Goal: Information Seeking & Learning: Understand process/instructions

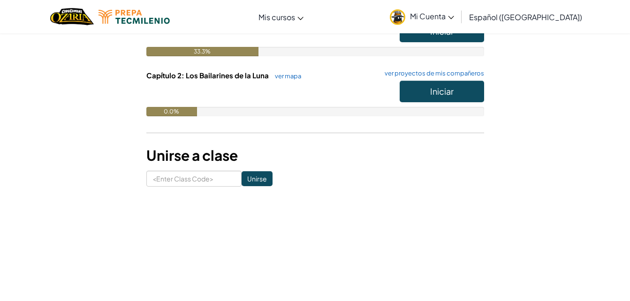
scroll to position [158, 0]
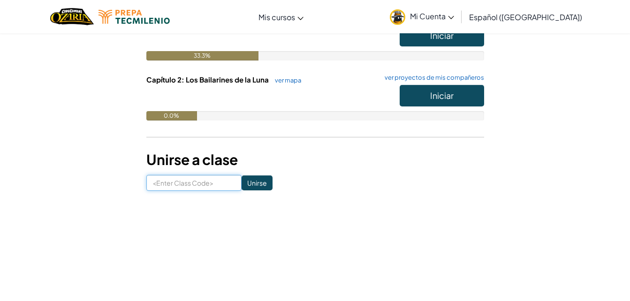
click at [203, 182] on input at bounding box center [193, 183] width 95 height 16
type input "FlyThingCake"
click at [243, 186] on input "Unirse" at bounding box center [256, 182] width 31 height 15
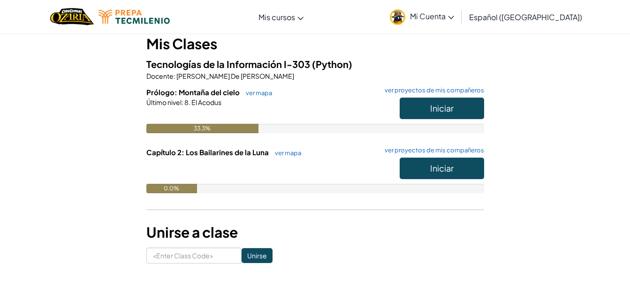
scroll to position [68, 0]
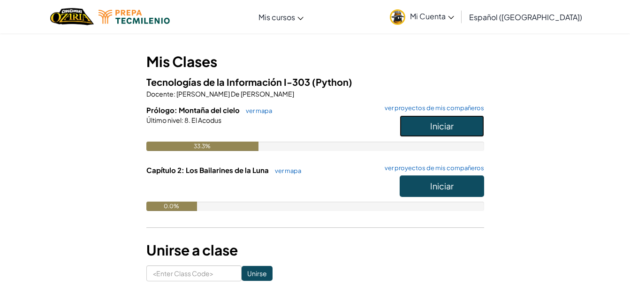
click at [449, 120] on button "Iniciar" at bounding box center [442, 126] width 84 height 22
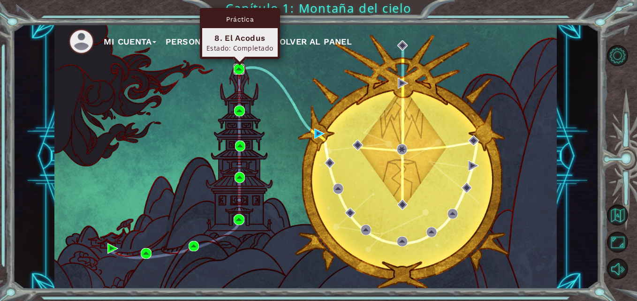
click at [238, 66] on img at bounding box center [239, 69] width 10 height 10
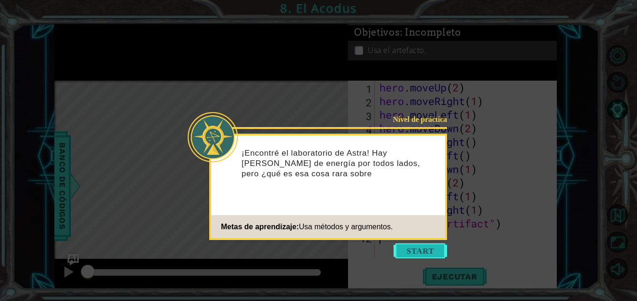
click at [420, 250] on button "Start" at bounding box center [419, 250] width 53 height 15
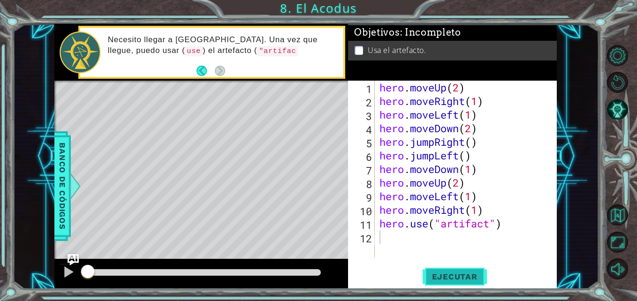
click at [458, 274] on span "Ejecutar" at bounding box center [454, 276] width 64 height 9
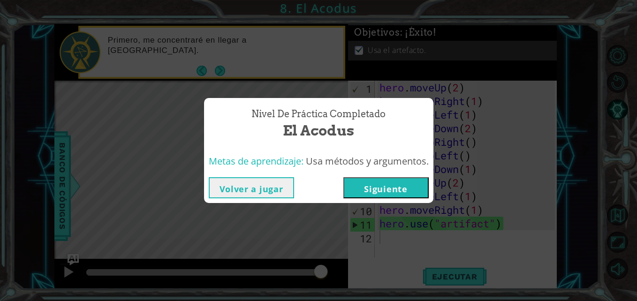
click at [371, 190] on button "Siguiente" at bounding box center [385, 187] width 85 height 21
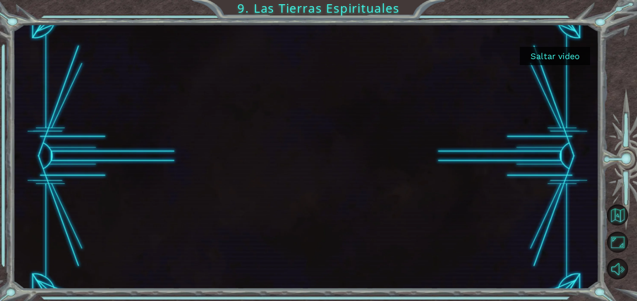
click at [531, 49] on button "Saltar video" at bounding box center [555, 56] width 70 height 18
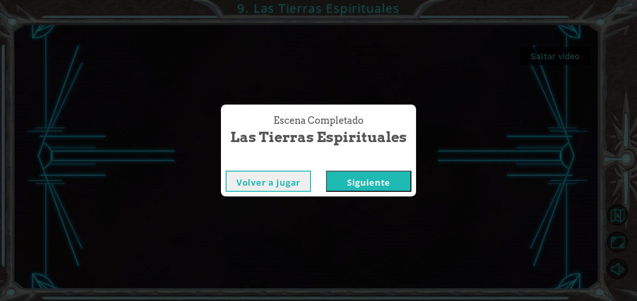
click at [386, 175] on button "Siguiente" at bounding box center [368, 181] width 85 height 21
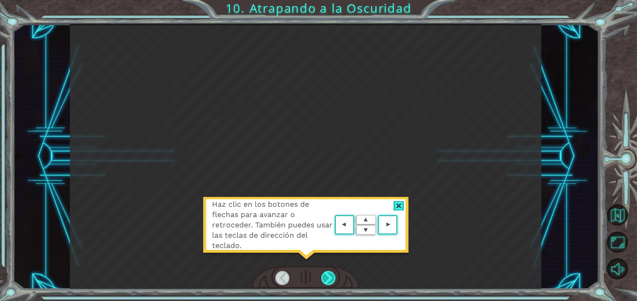
click at [329, 274] on div at bounding box center [328, 278] width 15 height 15
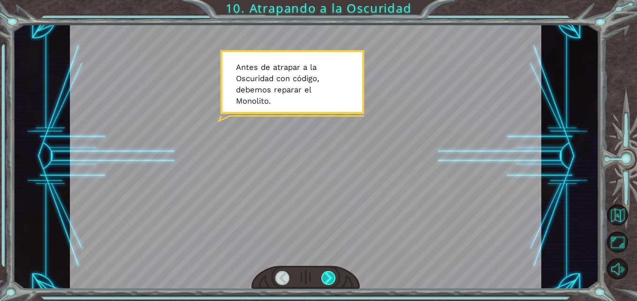
click at [329, 278] on div at bounding box center [328, 278] width 15 height 15
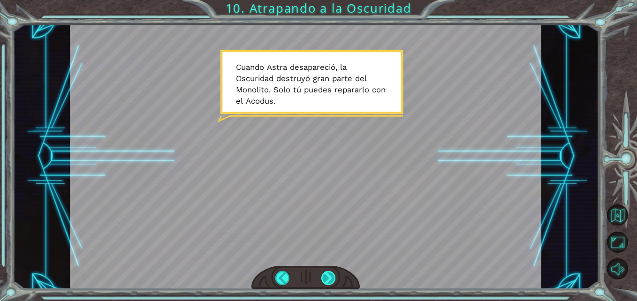
click at [323, 272] on div at bounding box center [328, 278] width 15 height 15
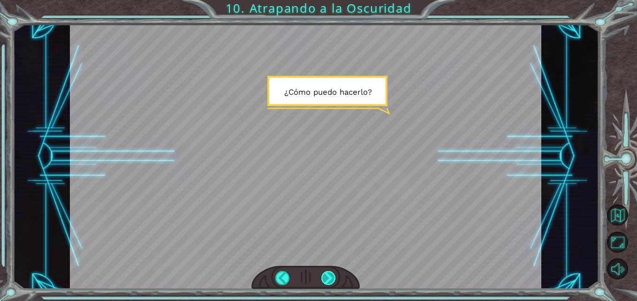
click at [323, 272] on div at bounding box center [328, 278] width 15 height 15
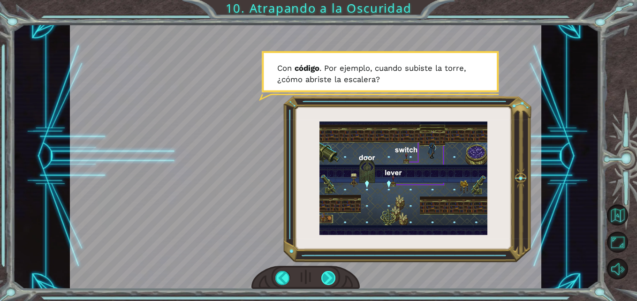
click at [329, 274] on div at bounding box center [328, 278] width 15 height 15
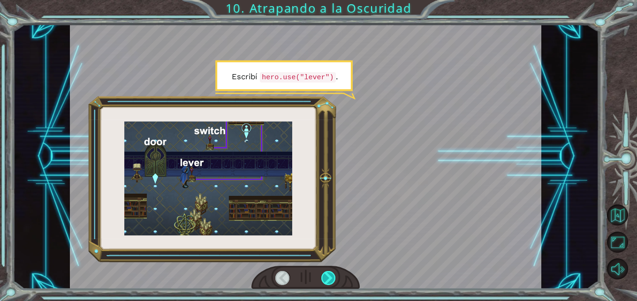
click at [329, 274] on div at bounding box center [328, 278] width 15 height 15
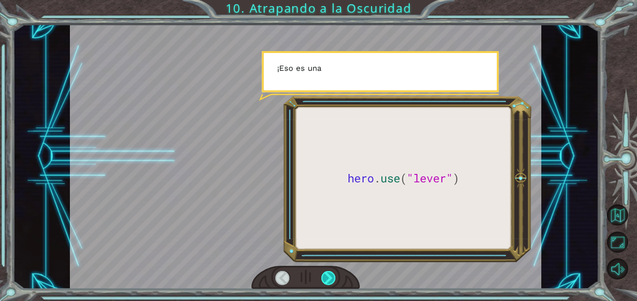
click at [329, 274] on div at bounding box center [328, 278] width 15 height 15
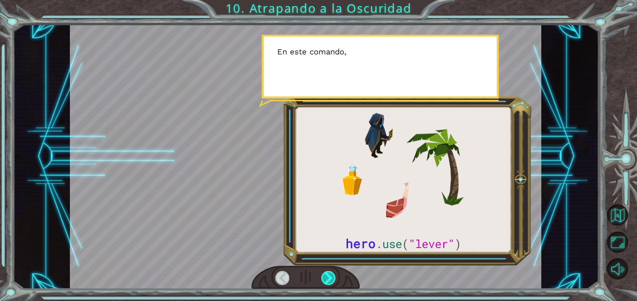
click at [329, 274] on div at bounding box center [328, 278] width 15 height 15
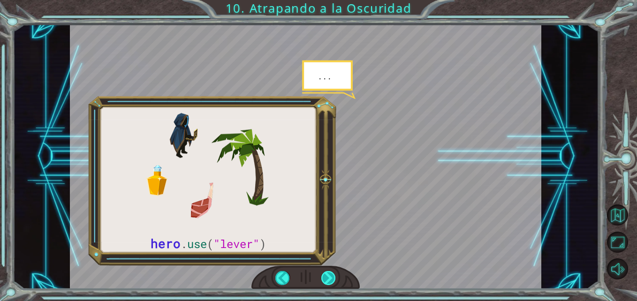
click at [324, 277] on div at bounding box center [328, 278] width 15 height 15
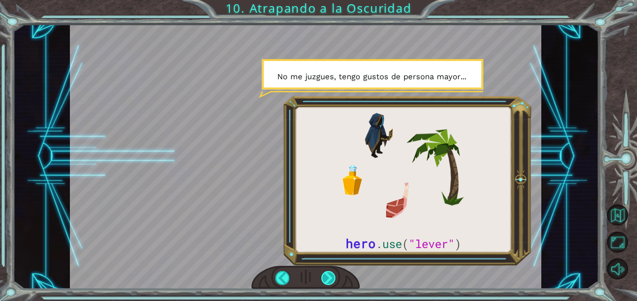
click at [324, 277] on div at bounding box center [328, 278] width 15 height 15
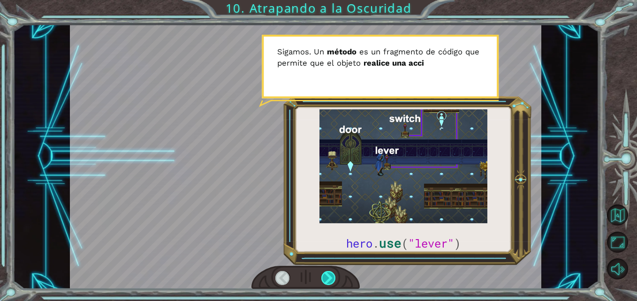
click at [324, 277] on div at bounding box center [328, 278] width 15 height 15
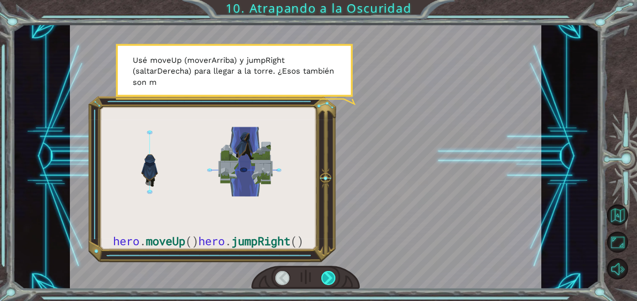
click at [324, 277] on div at bounding box center [328, 278] width 15 height 15
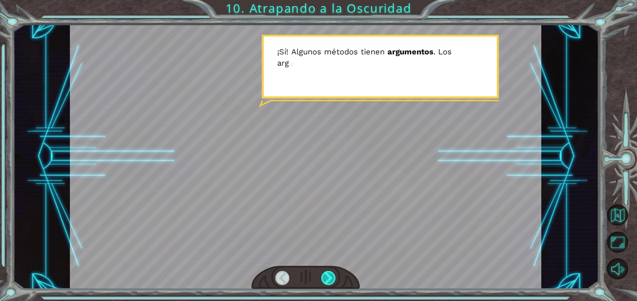
click at [324, 277] on div at bounding box center [328, 278] width 15 height 15
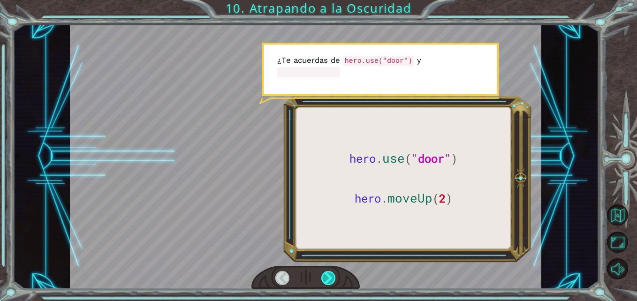
click at [324, 277] on div at bounding box center [328, 278] width 15 height 15
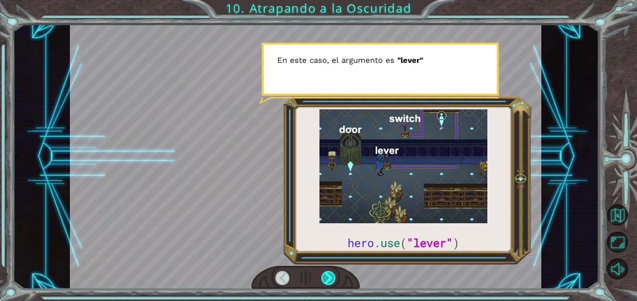
click at [324, 277] on div at bounding box center [328, 278] width 15 height 15
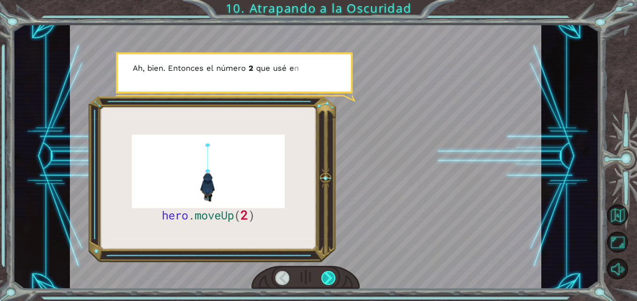
click at [324, 277] on div at bounding box center [328, 278] width 15 height 15
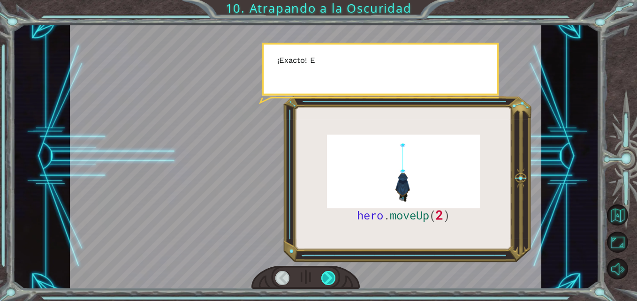
click at [324, 277] on div at bounding box center [328, 278] width 15 height 15
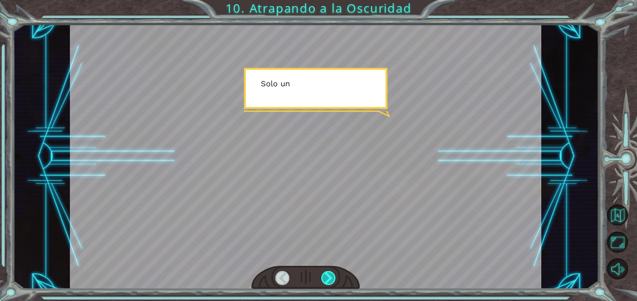
click at [324, 277] on div at bounding box center [328, 278] width 15 height 15
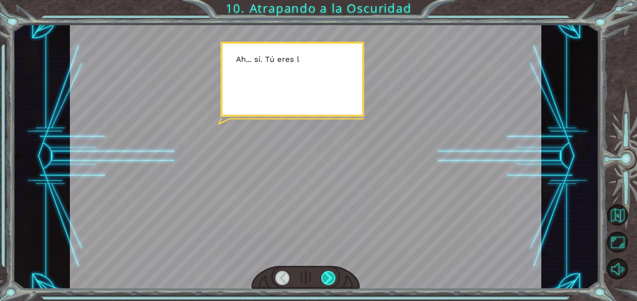
click at [324, 277] on div at bounding box center [328, 278] width 15 height 15
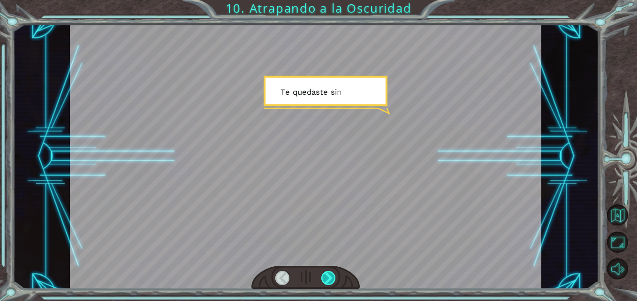
click at [324, 277] on div at bounding box center [328, 278] width 15 height 15
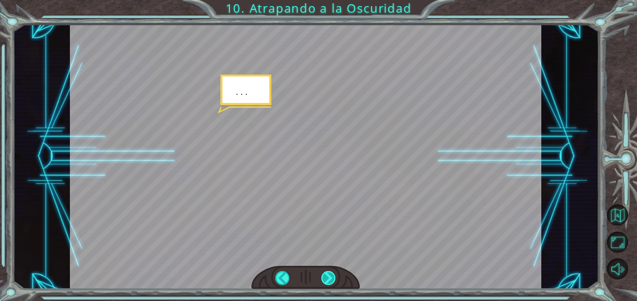
click at [324, 277] on div at bounding box center [328, 278] width 15 height 15
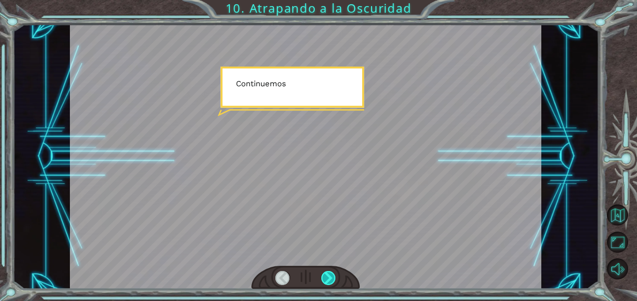
click at [324, 277] on div at bounding box center [328, 278] width 15 height 15
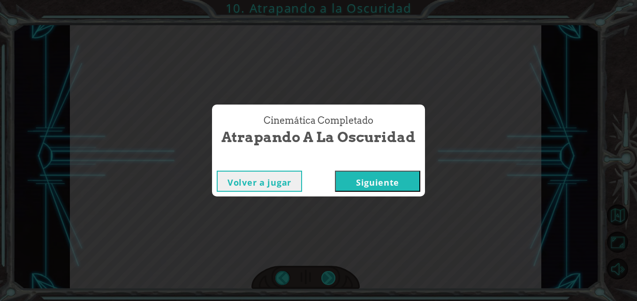
click at [324, 277] on div "Cinemática Completado Atrapando a la Oscuridad Volver a jugar Siguiente" at bounding box center [318, 150] width 637 height 301
drag, startPoint x: 324, startPoint y: 277, endPoint x: 341, endPoint y: 175, distance: 103.1
click at [341, 175] on button "Siguiente" at bounding box center [377, 181] width 85 height 21
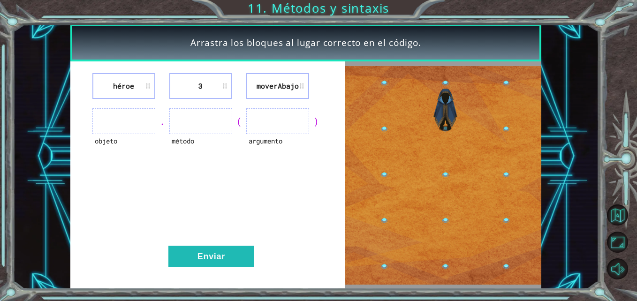
click at [299, 86] on li "moverAbajo" at bounding box center [277, 86] width 63 height 26
click at [439, 188] on img at bounding box center [443, 175] width 196 height 219
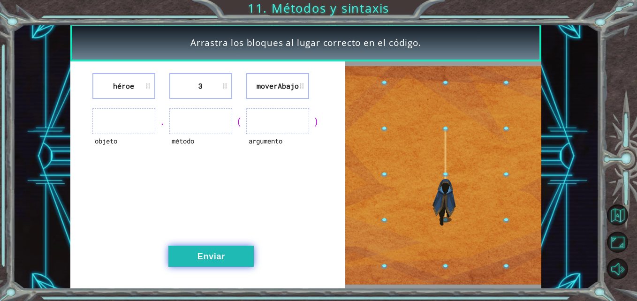
click at [203, 261] on button "Enviar" at bounding box center [210, 256] width 85 height 21
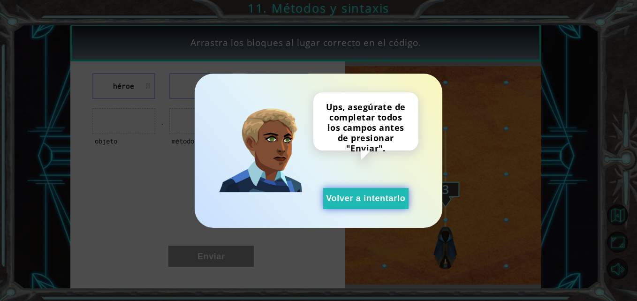
click at [337, 203] on button "Volver a intentarlo" at bounding box center [365, 198] width 85 height 21
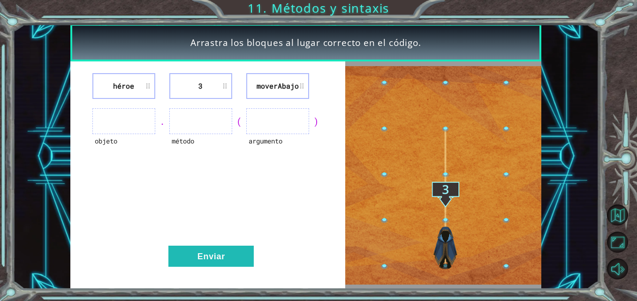
click at [128, 111] on ul at bounding box center [123, 121] width 63 height 26
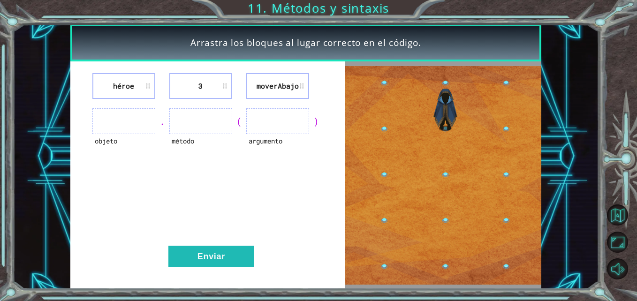
click at [122, 115] on ul at bounding box center [123, 121] width 63 height 26
click at [204, 125] on ul at bounding box center [200, 121] width 63 height 26
click at [254, 124] on ul at bounding box center [277, 121] width 63 height 26
click at [210, 89] on li "3" at bounding box center [200, 86] width 63 height 26
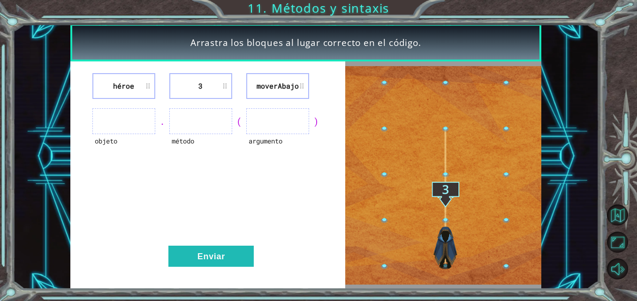
click at [207, 86] on li "3" at bounding box center [200, 86] width 63 height 26
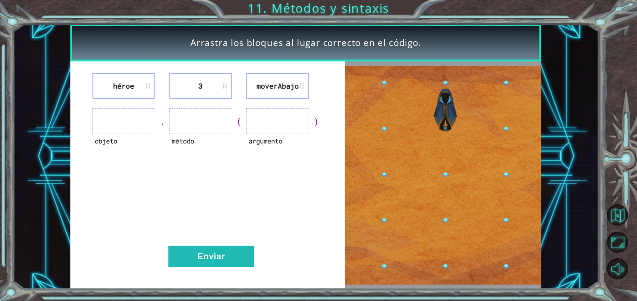
click at [207, 86] on li "3" at bounding box center [200, 86] width 63 height 26
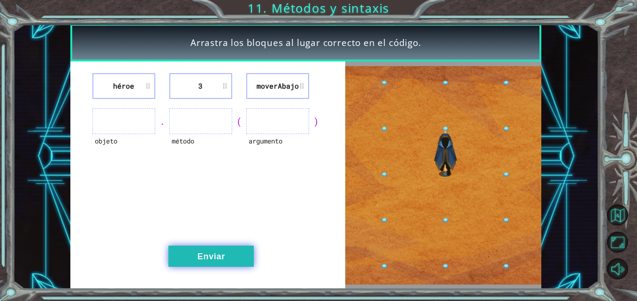
click at [238, 255] on button "Enviar" at bounding box center [210, 256] width 85 height 21
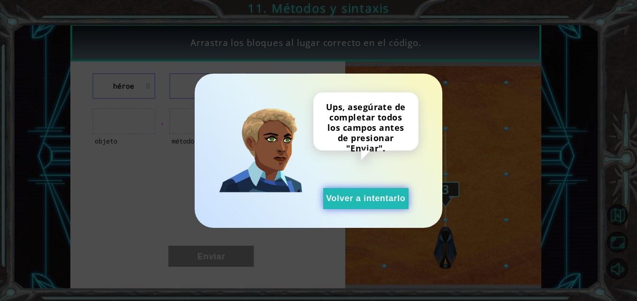
click at [354, 199] on button "Volver a intentarlo" at bounding box center [365, 198] width 85 height 21
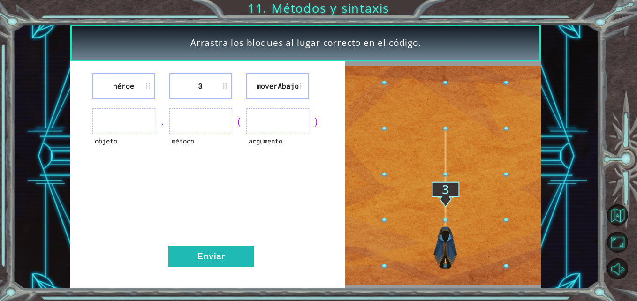
click at [339, 211] on div "héroe 3 moverAbajo objeto . método ( argumento ) Enviar" at bounding box center [207, 174] width 275 height 227
click at [209, 86] on li "3" at bounding box center [200, 86] width 63 height 26
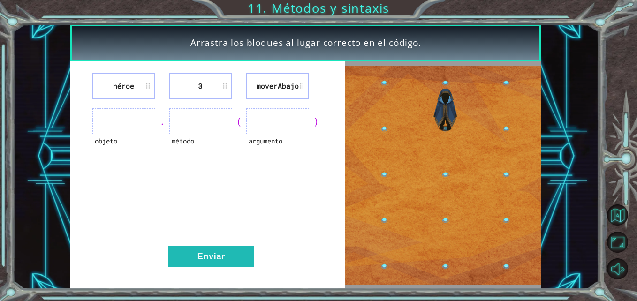
click at [224, 85] on li "3" at bounding box center [200, 86] width 63 height 26
drag, startPoint x: 224, startPoint y: 85, endPoint x: 259, endPoint y: 86, distance: 35.6
click at [259, 86] on div "héroe 3 moverAbajo" at bounding box center [208, 86] width 252 height 26
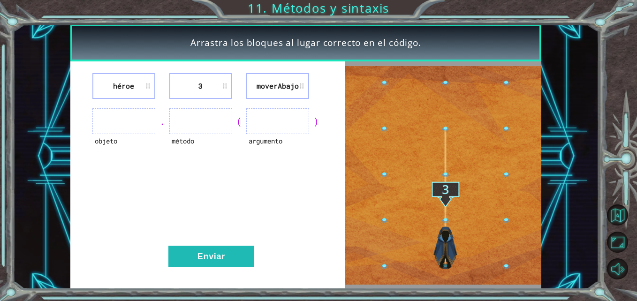
click at [259, 86] on li "moverAbajo" at bounding box center [277, 86] width 63 height 26
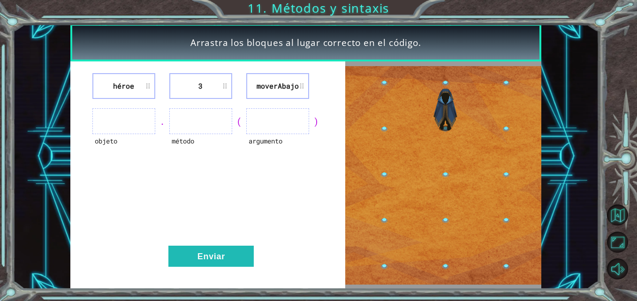
drag, startPoint x: 259, startPoint y: 86, endPoint x: 438, endPoint y: 190, distance: 206.8
click at [438, 190] on div "héroe 3 moverAbajo objeto . método ( argumento ) Enviar" at bounding box center [305, 174] width 471 height 227
click at [438, 190] on img at bounding box center [443, 175] width 196 height 219
drag, startPoint x: 438, startPoint y: 190, endPoint x: 203, endPoint y: 120, distance: 245.2
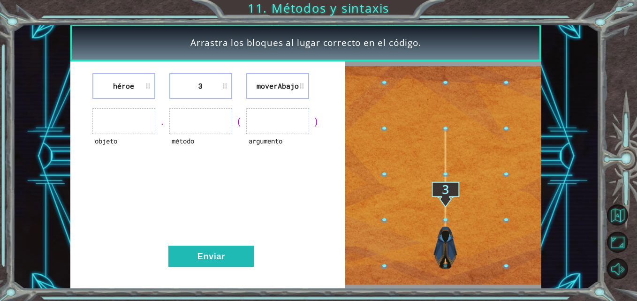
click at [203, 120] on div "héroe 3 moverAbajo objeto . método ( argumento ) Enviar" at bounding box center [305, 174] width 471 height 227
click at [129, 86] on li "héroe" at bounding box center [123, 86] width 63 height 26
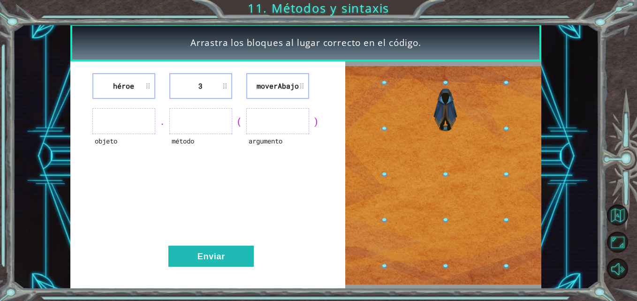
click at [129, 86] on li "héroe" at bounding box center [123, 86] width 63 height 26
drag, startPoint x: 129, startPoint y: 86, endPoint x: 162, endPoint y: 114, distance: 42.9
click at [162, 114] on div "héroe 3 moverAbajo objeto . método ( argumento ) Enviar" at bounding box center [207, 174] width 275 height 227
click at [282, 81] on li "moverAbajo" at bounding box center [277, 86] width 63 height 26
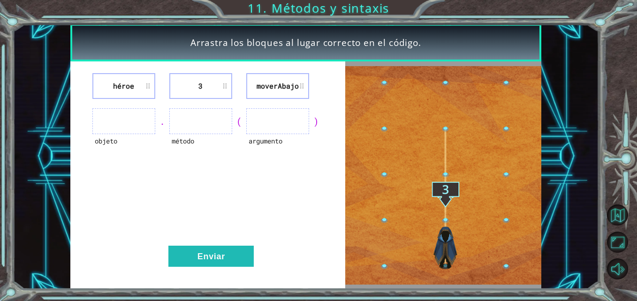
click at [282, 81] on li "moverAbajo" at bounding box center [277, 86] width 63 height 26
drag, startPoint x: 282, startPoint y: 81, endPoint x: 205, endPoint y: 98, distance: 78.2
click at [205, 98] on div "héroe 3 moverAbajo" at bounding box center [208, 86] width 252 height 26
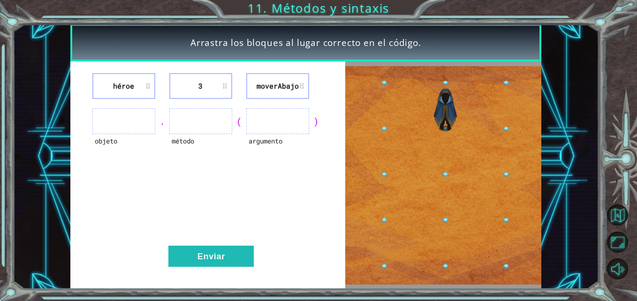
click at [205, 98] on li "3" at bounding box center [200, 86] width 63 height 26
drag, startPoint x: 205, startPoint y: 98, endPoint x: 202, endPoint y: 123, distance: 26.0
click at [202, 123] on div "héroe 3 moverAbajo objeto . método ( argumento ) Enviar" at bounding box center [207, 174] width 275 height 227
drag, startPoint x: 202, startPoint y: 123, endPoint x: 205, endPoint y: 114, distance: 9.5
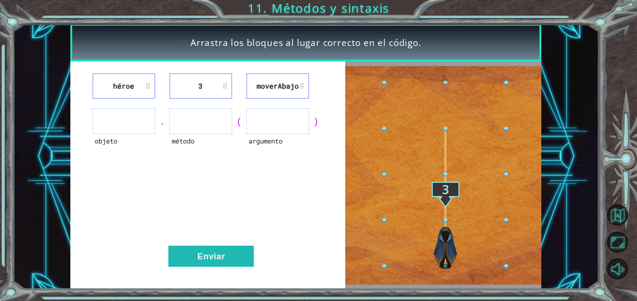
click at [205, 114] on ul at bounding box center [200, 121] width 63 height 26
drag, startPoint x: 205, startPoint y: 114, endPoint x: 183, endPoint y: 140, distance: 34.2
click at [183, 134] on div "método" at bounding box center [200, 121] width 63 height 26
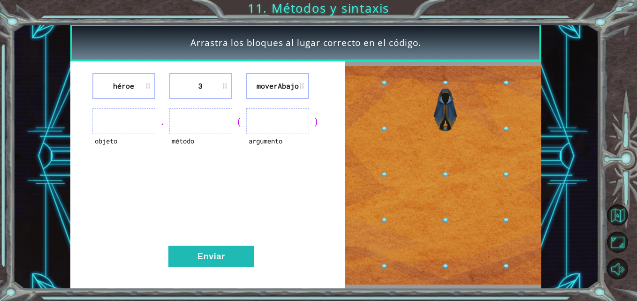
drag, startPoint x: 183, startPoint y: 140, endPoint x: 174, endPoint y: 142, distance: 9.0
click at [174, 142] on div "método" at bounding box center [200, 147] width 63 height 26
drag, startPoint x: 174, startPoint y: 142, endPoint x: 182, endPoint y: 117, distance: 26.2
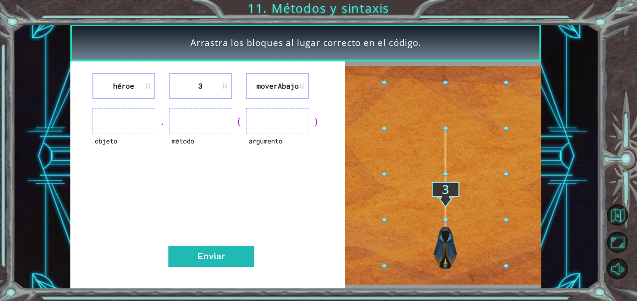
click at [182, 117] on div "método" at bounding box center [200, 121] width 63 height 26
click at [165, 192] on div "héroe 3 moverAbajo objeto . método ( argumento ) Enviar" at bounding box center [207, 174] width 275 height 227
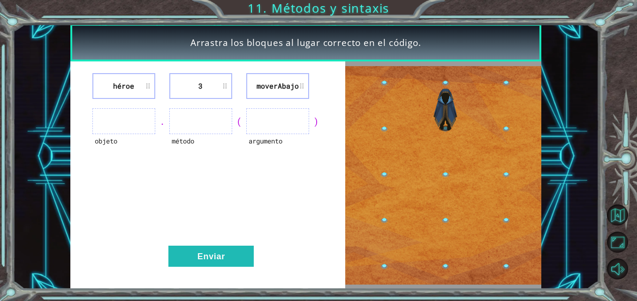
click at [302, 87] on li "moverAbajo" at bounding box center [277, 86] width 63 height 26
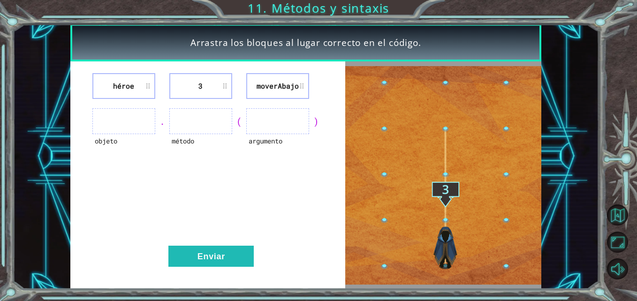
click at [302, 87] on li "moverAbajo" at bounding box center [277, 86] width 63 height 26
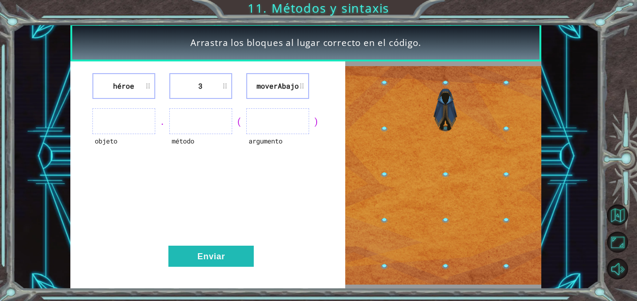
click at [302, 87] on li "moverAbajo" at bounding box center [277, 86] width 63 height 26
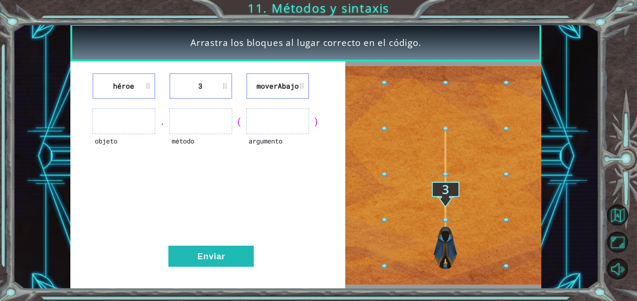
click at [302, 87] on li "moverAbajo" at bounding box center [277, 86] width 63 height 26
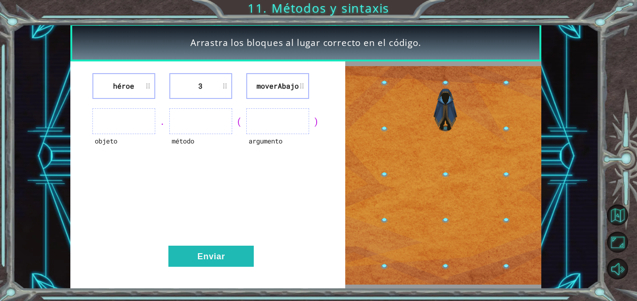
drag, startPoint x: 302, startPoint y: 87, endPoint x: 268, endPoint y: 196, distance: 114.0
click at [268, 196] on div "héroe 3 moverAbajo objeto . método ( argumento ) Enviar" at bounding box center [207, 174] width 275 height 227
click at [223, 79] on li "3" at bounding box center [200, 86] width 63 height 26
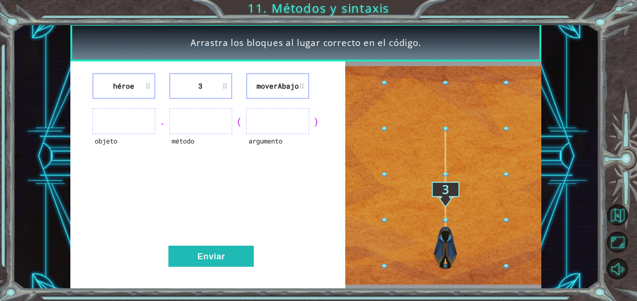
drag, startPoint x: 223, startPoint y: 79, endPoint x: 121, endPoint y: 128, distance: 113.0
click at [121, 128] on div "héroe 3 moverAbajo objeto . método ( argumento ) Enviar" at bounding box center [207, 174] width 275 height 227
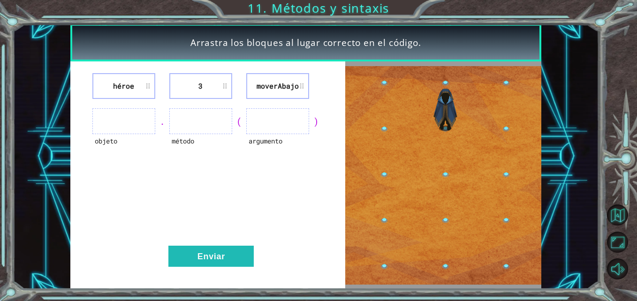
click at [121, 128] on ul at bounding box center [123, 121] width 63 height 26
drag, startPoint x: 121, startPoint y: 128, endPoint x: 165, endPoint y: 121, distance: 44.7
click at [165, 121] on div "objeto . método ( argumento )" at bounding box center [208, 121] width 252 height 26
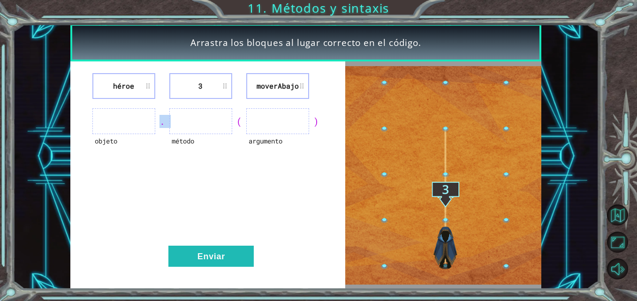
drag, startPoint x: 165, startPoint y: 121, endPoint x: 141, endPoint y: 129, distance: 25.4
click at [141, 129] on ul at bounding box center [123, 121] width 63 height 26
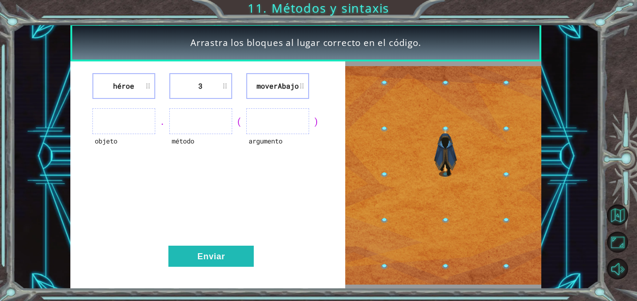
click at [136, 122] on ul at bounding box center [123, 121] width 63 height 26
click at [443, 230] on img at bounding box center [443, 175] width 196 height 219
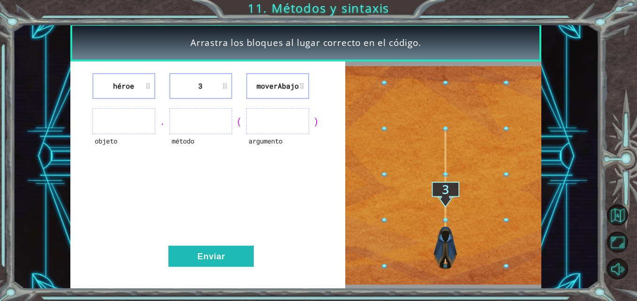
drag, startPoint x: 443, startPoint y: 230, endPoint x: 460, endPoint y: 124, distance: 106.8
click at [460, 124] on img at bounding box center [443, 175] width 196 height 219
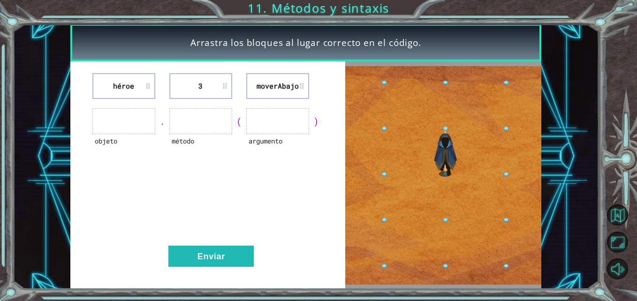
click at [441, 222] on img at bounding box center [443, 175] width 196 height 219
click at [277, 81] on li "moverAbajo" at bounding box center [277, 86] width 63 height 26
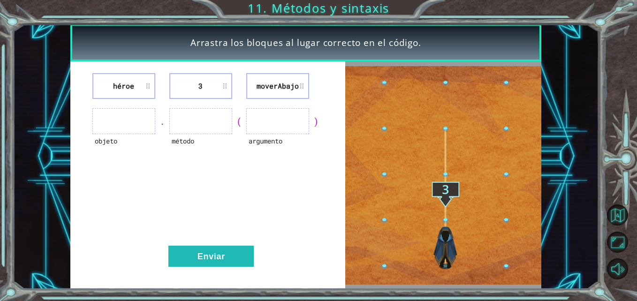
click at [277, 81] on li "moverAbajo" at bounding box center [277, 86] width 63 height 26
drag, startPoint x: 277, startPoint y: 81, endPoint x: 281, endPoint y: 96, distance: 15.1
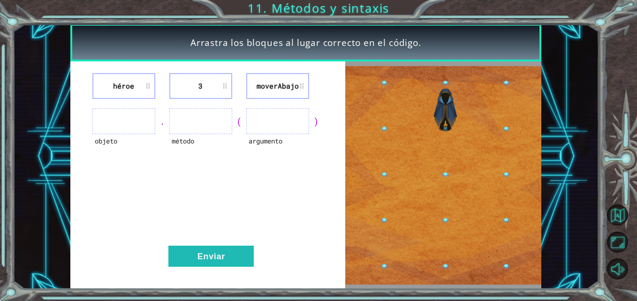
click at [281, 96] on li "moverAbajo" at bounding box center [277, 86] width 63 height 26
drag, startPoint x: 281, startPoint y: 96, endPoint x: 285, endPoint y: 126, distance: 30.7
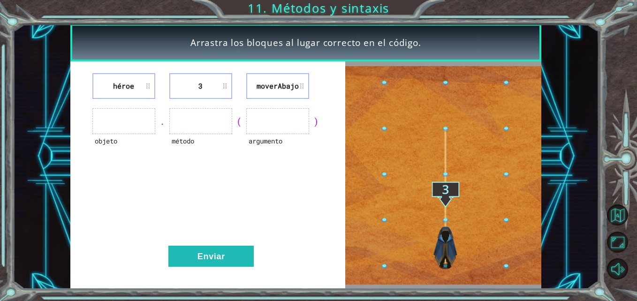
click at [285, 126] on div "héroe 3 moverAbajo objeto . método ( argumento ) Enviar" at bounding box center [207, 174] width 275 height 227
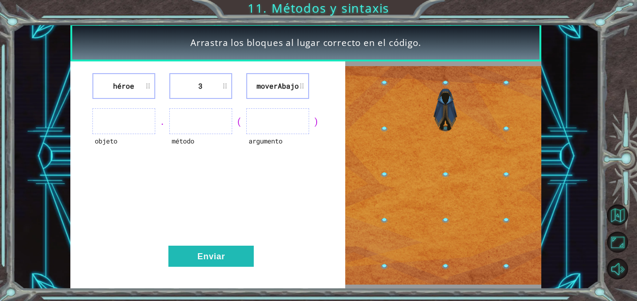
click at [304, 88] on li "moverAbajo" at bounding box center [277, 86] width 63 height 26
drag, startPoint x: 304, startPoint y: 88, endPoint x: 214, endPoint y: 80, distance: 90.8
click at [214, 80] on div "héroe 3 moverAbajo" at bounding box center [208, 86] width 252 height 26
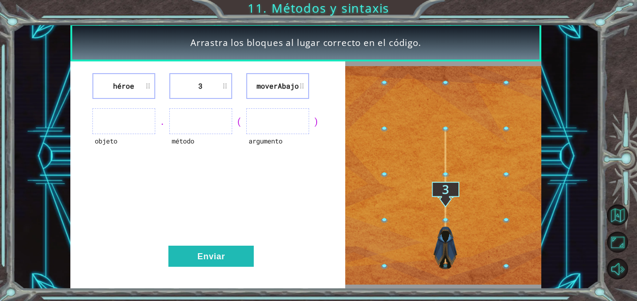
click at [214, 80] on li "3" at bounding box center [200, 86] width 63 height 26
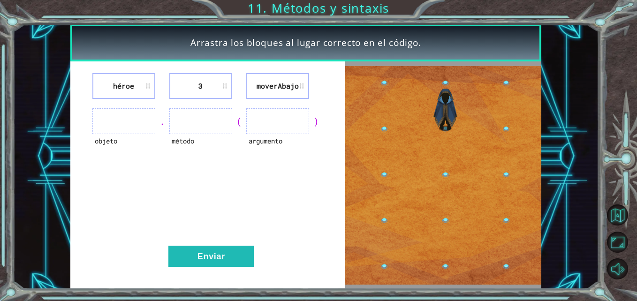
click at [133, 75] on li "héroe" at bounding box center [123, 86] width 63 height 26
drag, startPoint x: 133, startPoint y: 75, endPoint x: 138, endPoint y: 124, distance: 49.9
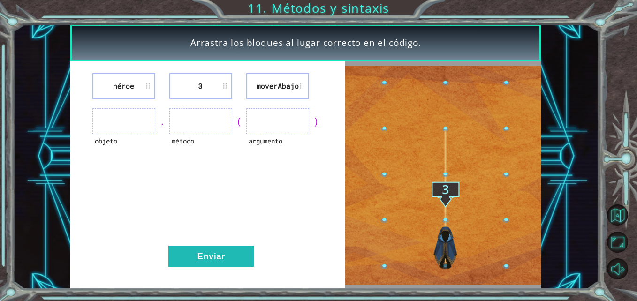
click at [138, 124] on div "héroe 3 moverAbajo objeto . método ( argumento ) Enviar" at bounding box center [207, 174] width 275 height 227
click at [138, 124] on ul at bounding box center [123, 121] width 63 height 26
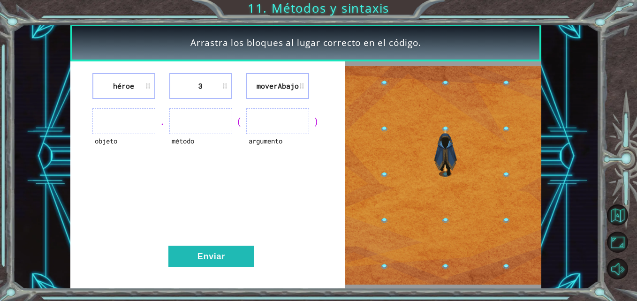
click at [149, 84] on li "héroe" at bounding box center [123, 86] width 63 height 26
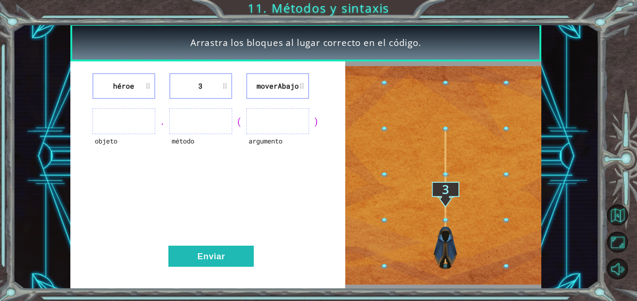
click at [208, 82] on li "3" at bounding box center [200, 86] width 63 height 26
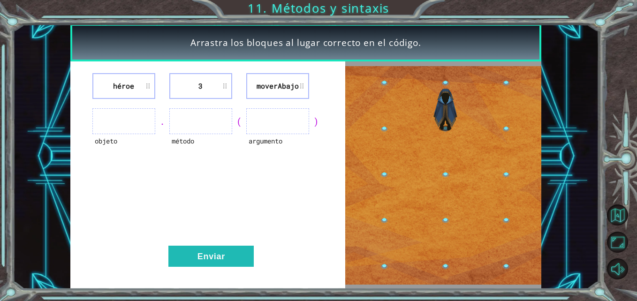
drag, startPoint x: 208, startPoint y: 82, endPoint x: 288, endPoint y: 89, distance: 80.5
click at [288, 89] on div "héroe 3 moverAbajo" at bounding box center [208, 86] width 252 height 26
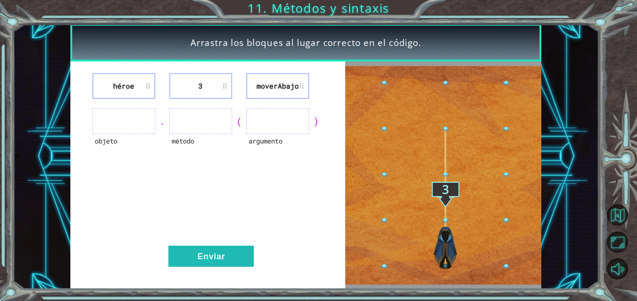
click at [288, 89] on li "moverAbajo" at bounding box center [277, 86] width 63 height 26
click at [275, 129] on ul at bounding box center [277, 121] width 63 height 26
click at [273, 110] on ul at bounding box center [277, 121] width 63 height 26
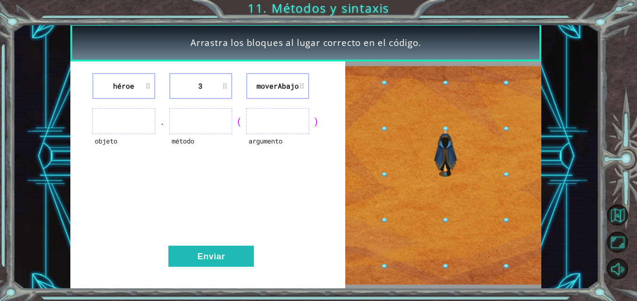
click at [273, 110] on ul at bounding box center [277, 121] width 63 height 26
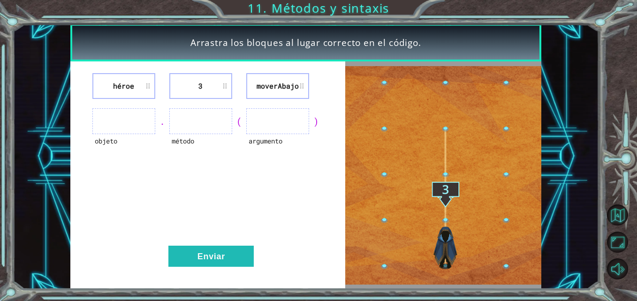
click at [273, 110] on ul at bounding box center [277, 121] width 63 height 26
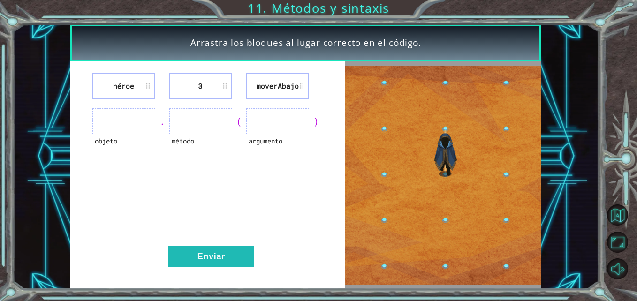
click at [206, 92] on li "3" at bounding box center [200, 86] width 63 height 26
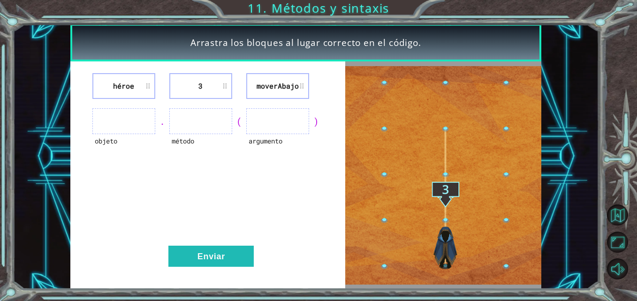
click at [206, 92] on li "3" at bounding box center [200, 86] width 63 height 26
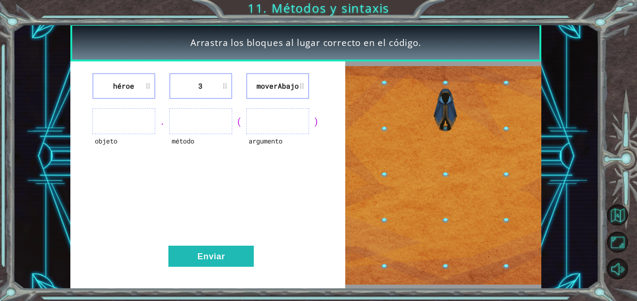
drag, startPoint x: 206, startPoint y: 92, endPoint x: 347, endPoint y: 143, distance: 149.5
click at [347, 143] on div "héroe 3 moverAbajo objeto . método ( argumento ) Enviar" at bounding box center [305, 174] width 471 height 227
click at [441, 189] on img at bounding box center [443, 175] width 196 height 219
drag, startPoint x: 441, startPoint y: 189, endPoint x: 319, endPoint y: 163, distance: 124.3
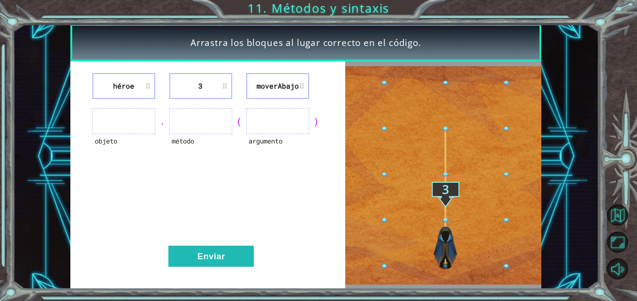
click at [319, 163] on div "héroe 3 moverAbajo objeto . método ( argumento ) Enviar" at bounding box center [305, 174] width 471 height 227
click at [205, 81] on li "3" at bounding box center [200, 86] width 63 height 26
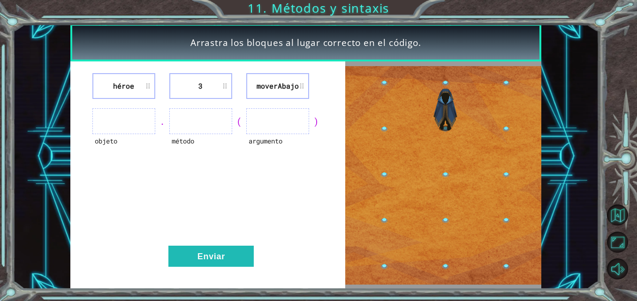
drag, startPoint x: 205, startPoint y: 81, endPoint x: 445, endPoint y: 190, distance: 263.3
click at [445, 190] on div "héroe 3 moverAbajo objeto . método ( argumento ) Enviar" at bounding box center [305, 174] width 471 height 227
click at [445, 190] on img at bounding box center [443, 175] width 196 height 219
click at [442, 190] on img at bounding box center [443, 175] width 196 height 219
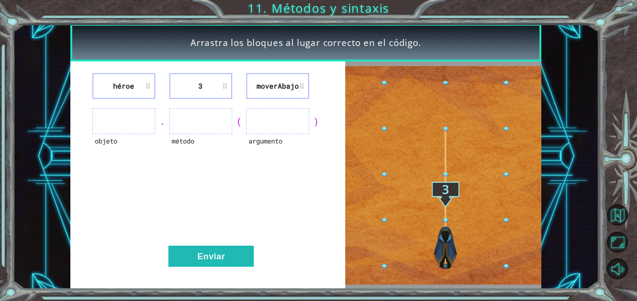
click at [442, 190] on img at bounding box center [443, 175] width 196 height 219
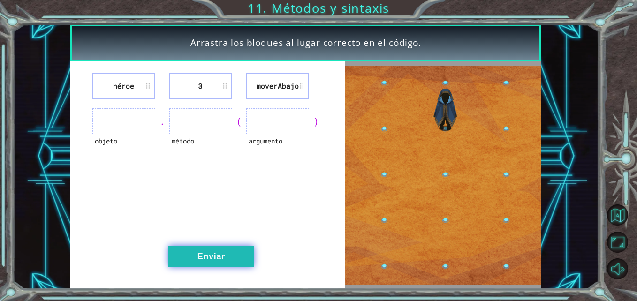
click at [235, 265] on button "Enviar" at bounding box center [210, 256] width 85 height 21
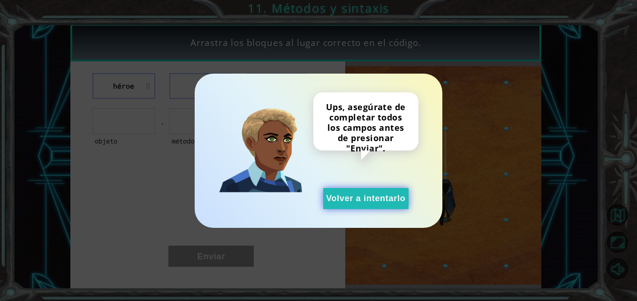
click at [345, 205] on button "Volver a intentarlo" at bounding box center [365, 198] width 85 height 21
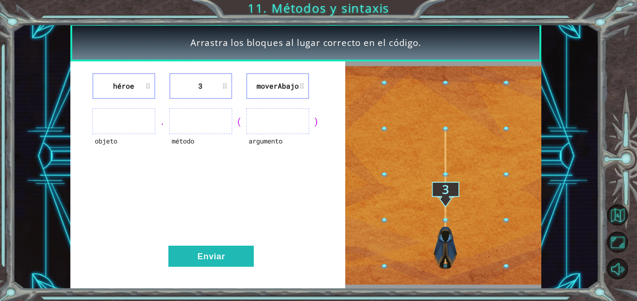
click at [134, 81] on li "héroe" at bounding box center [123, 86] width 63 height 26
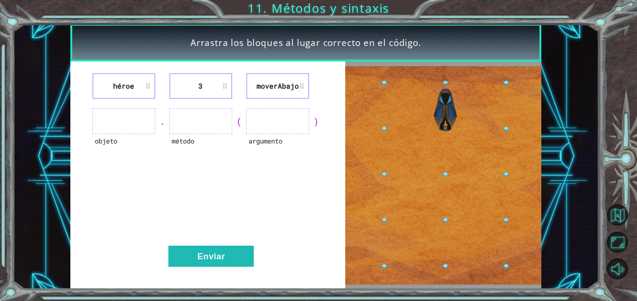
click at [131, 86] on li "héroe" at bounding box center [123, 86] width 63 height 26
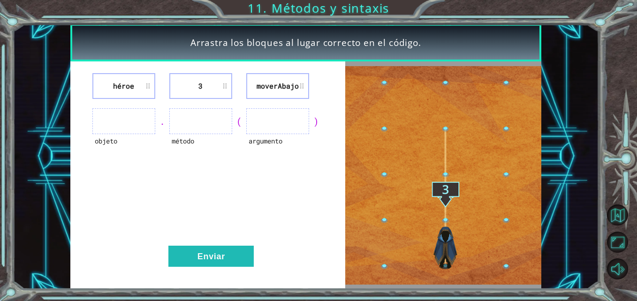
click at [131, 86] on li "héroe" at bounding box center [123, 86] width 63 height 26
click at [135, 88] on li "héroe" at bounding box center [123, 86] width 63 height 26
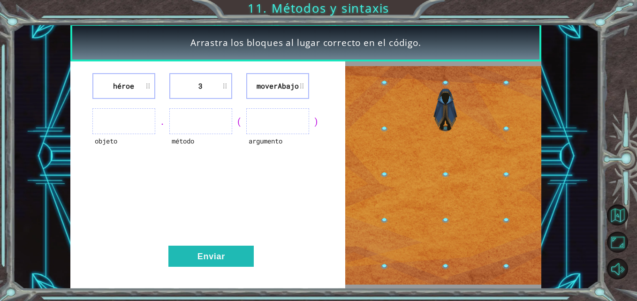
click at [135, 88] on li "héroe" at bounding box center [123, 86] width 63 height 26
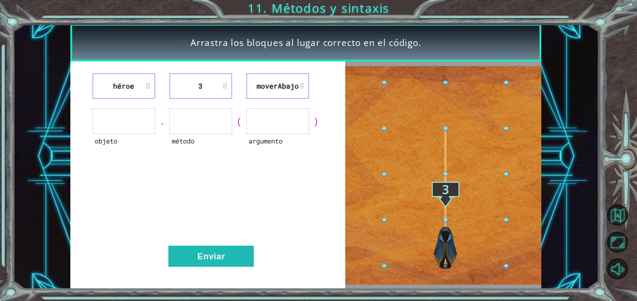
click at [135, 88] on li "héroe" at bounding box center [123, 86] width 63 height 26
drag, startPoint x: 135, startPoint y: 88, endPoint x: 131, endPoint y: 79, distance: 9.9
click at [131, 79] on li "héroe" at bounding box center [123, 86] width 63 height 26
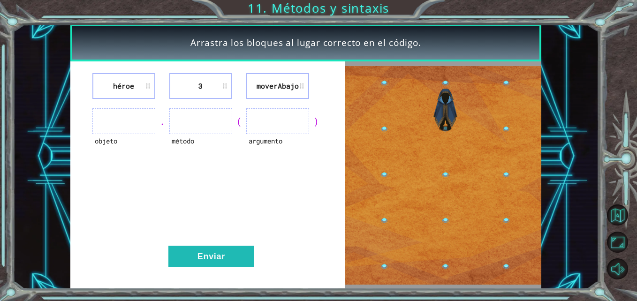
click at [131, 79] on li "héroe" at bounding box center [123, 86] width 63 height 26
drag, startPoint x: 131, startPoint y: 79, endPoint x: 184, endPoint y: 124, distance: 69.2
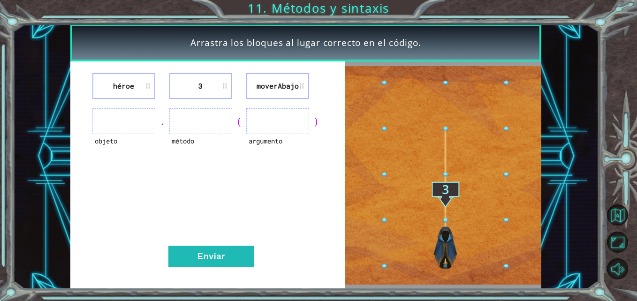
click at [184, 124] on div "héroe 3 moverAbajo objeto . método ( argumento ) Enviar" at bounding box center [207, 174] width 275 height 227
click at [184, 124] on ul at bounding box center [200, 121] width 63 height 26
drag, startPoint x: 184, startPoint y: 124, endPoint x: 264, endPoint y: 76, distance: 93.0
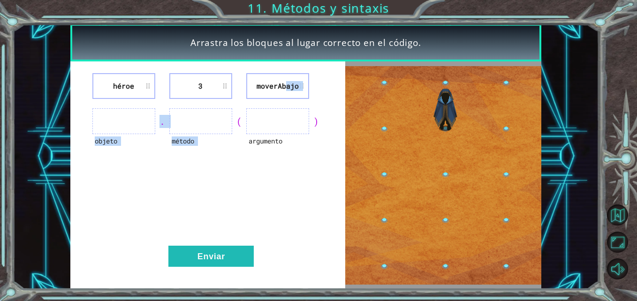
click at [264, 76] on div "héroe 3 moverAbajo objeto . método ( argumento ) Enviar" at bounding box center [207, 174] width 275 height 227
drag, startPoint x: 264, startPoint y: 76, endPoint x: 211, endPoint y: 123, distance: 70.1
click at [211, 123] on ul at bounding box center [200, 121] width 63 height 26
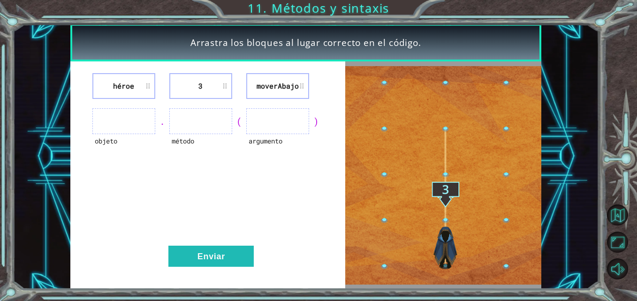
click at [211, 123] on ul at bounding box center [200, 121] width 63 height 26
click at [443, 220] on img at bounding box center [443, 175] width 196 height 219
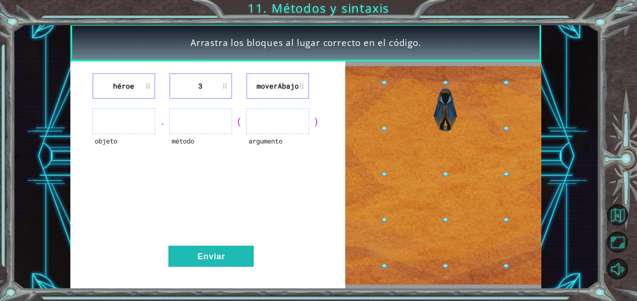
drag, startPoint x: 443, startPoint y: 220, endPoint x: 445, endPoint y: 266, distance: 46.0
click at [445, 266] on img at bounding box center [443, 175] width 196 height 219
drag, startPoint x: 445, startPoint y: 266, endPoint x: 393, endPoint y: 222, distance: 67.9
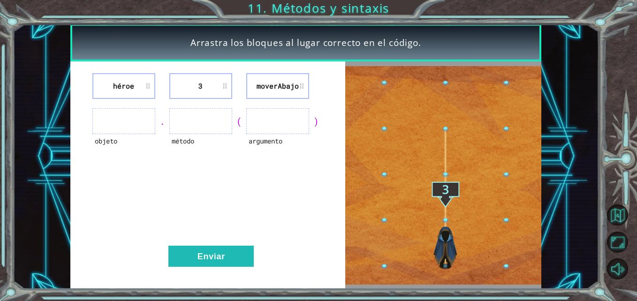
click at [393, 222] on img at bounding box center [443, 175] width 196 height 219
click at [327, 22] on div "Arrastra los bloques al lugar correcto en el código. héroe 3 moverAbajo objeto …" at bounding box center [318, 150] width 637 height 301
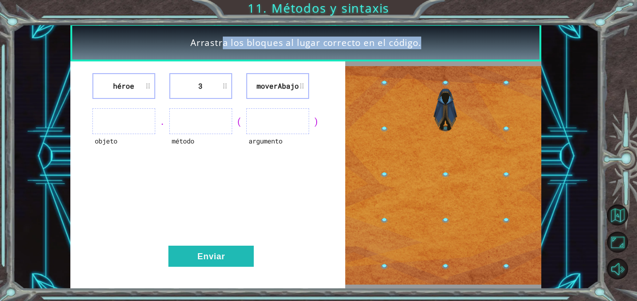
drag, startPoint x: 327, startPoint y: 22, endPoint x: 295, endPoint y: 62, distance: 51.7
click at [295, 62] on div "Arrastra los bloques al lugar correcto en el código. héroe 3 moverAbajo objeto …" at bounding box center [318, 150] width 637 height 301
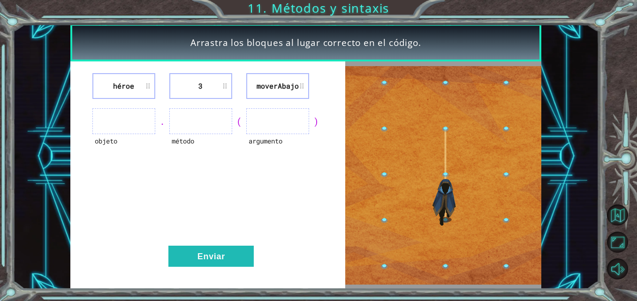
drag, startPoint x: 295, startPoint y: 62, endPoint x: 260, endPoint y: 151, distance: 95.3
click at [260, 151] on div "argumento" at bounding box center [277, 147] width 63 height 26
click at [239, 121] on div "(" at bounding box center [239, 121] width 14 height 13
drag, startPoint x: 239, startPoint y: 121, endPoint x: 311, endPoint y: 119, distance: 71.8
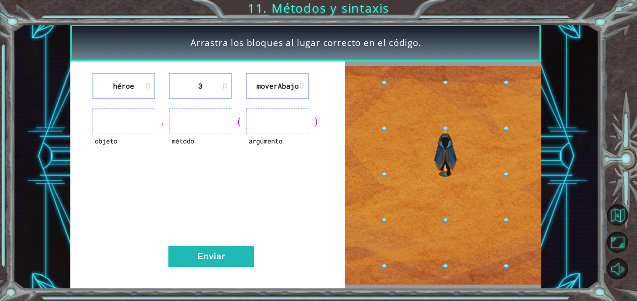
click at [311, 119] on div "objeto . método ( argumento )" at bounding box center [208, 121] width 252 height 26
click at [311, 119] on div ")" at bounding box center [316, 121] width 14 height 13
click at [316, 120] on div ")" at bounding box center [316, 121] width 14 height 13
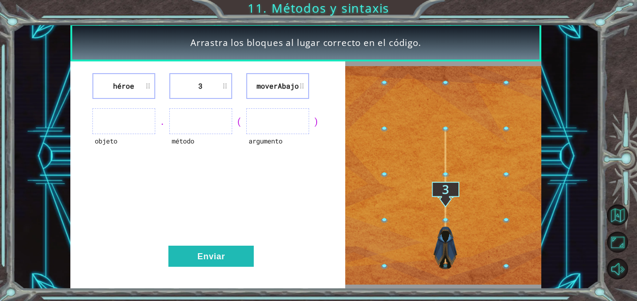
click at [264, 81] on li "moverAbajo" at bounding box center [277, 86] width 63 height 26
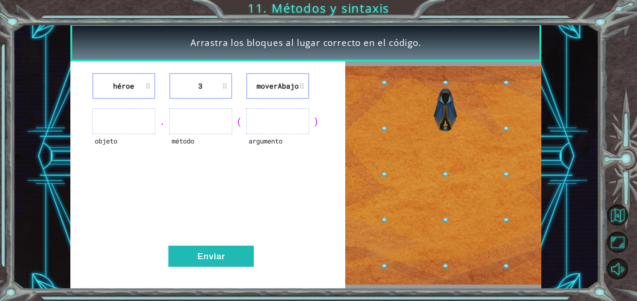
drag, startPoint x: 264, startPoint y: 81, endPoint x: 268, endPoint y: 118, distance: 36.8
click at [268, 118] on div "héroe 3 moverAbajo objeto . método ( argumento ) Enviar" at bounding box center [207, 174] width 275 height 227
click at [268, 118] on ul at bounding box center [277, 121] width 63 height 26
click at [199, 84] on li "3" at bounding box center [200, 86] width 63 height 26
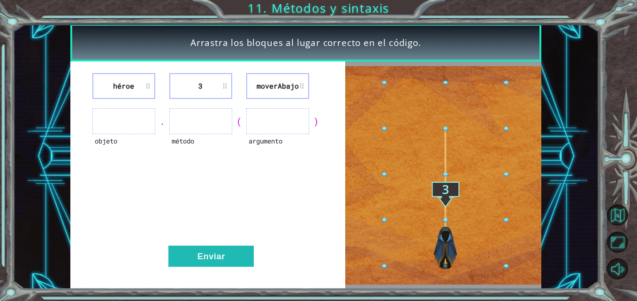
drag, startPoint x: 199, startPoint y: 84, endPoint x: 260, endPoint y: 120, distance: 70.4
click at [260, 120] on div "héroe 3 moverAbajo objeto . método ( argumento ) Enviar" at bounding box center [207, 174] width 275 height 227
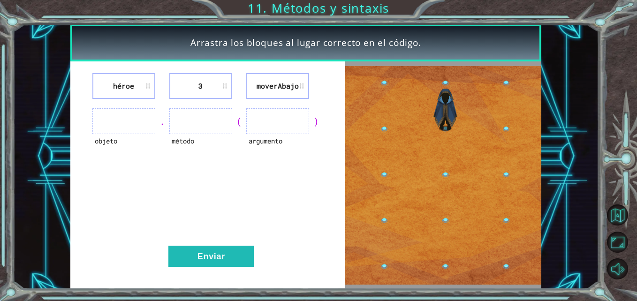
click at [260, 120] on ul at bounding box center [277, 121] width 63 height 26
click at [201, 84] on li "3" at bounding box center [200, 86] width 63 height 26
drag, startPoint x: 201, startPoint y: 84, endPoint x: 226, endPoint y: 85, distance: 25.8
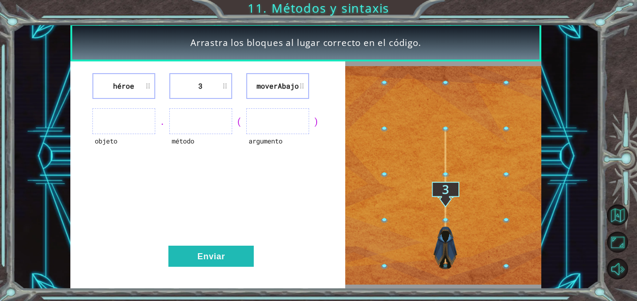
click at [226, 85] on li "3" at bounding box center [200, 86] width 63 height 26
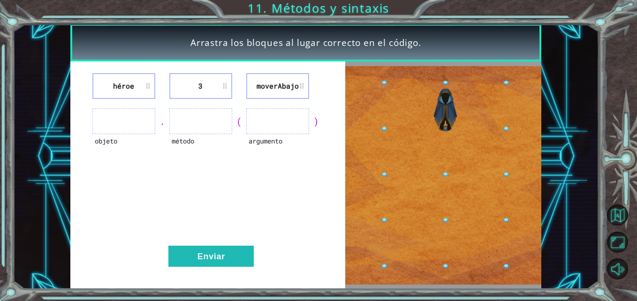
click at [226, 85] on li "3" at bounding box center [200, 86] width 63 height 26
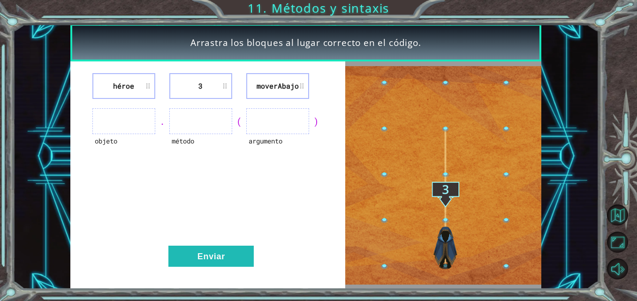
click at [226, 85] on li "3" at bounding box center [200, 86] width 63 height 26
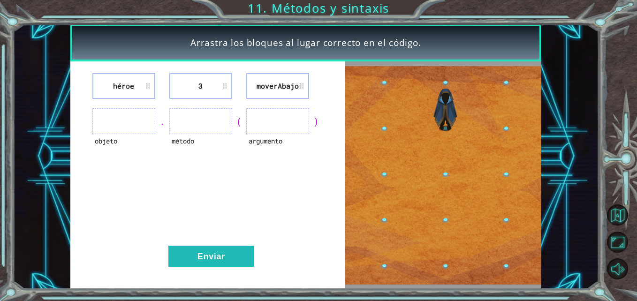
click at [226, 85] on li "3" at bounding box center [200, 86] width 63 height 26
drag, startPoint x: 226, startPoint y: 85, endPoint x: 196, endPoint y: 183, distance: 102.8
click at [196, 183] on div "héroe 3 moverAbajo objeto . método ( argumento ) Enviar" at bounding box center [207, 174] width 275 height 227
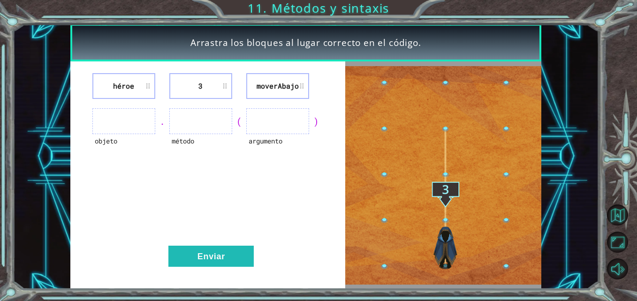
click at [141, 92] on li "héroe" at bounding box center [123, 86] width 63 height 26
drag, startPoint x: 141, startPoint y: 92, endPoint x: 204, endPoint y: 144, distance: 81.6
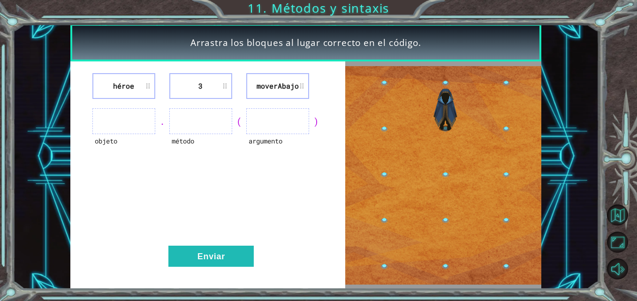
click at [204, 144] on div "héroe 3 moverAbajo objeto . método ( argumento ) Enviar" at bounding box center [207, 174] width 275 height 227
drag, startPoint x: 204, startPoint y: 144, endPoint x: 204, endPoint y: 185, distance: 40.8
click at [204, 185] on div "héroe 3 moverAbajo objeto . método ( argumento ) Enviar" at bounding box center [207, 174] width 275 height 227
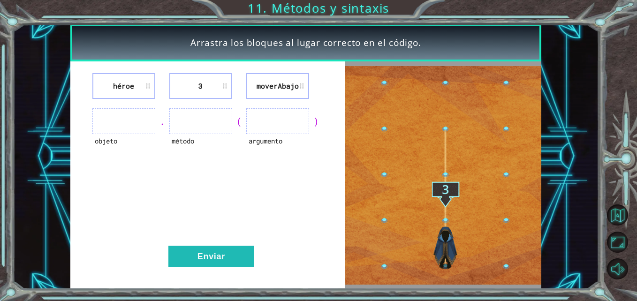
click at [204, 185] on div "héroe 3 moverAbajo objeto . método ( argumento ) Enviar" at bounding box center [207, 174] width 275 height 227
drag, startPoint x: 204, startPoint y: 185, endPoint x: 174, endPoint y: 170, distance: 33.1
click at [174, 170] on div "héroe 3 moverAbajo objeto . método ( argumento ) Enviar" at bounding box center [207, 174] width 275 height 227
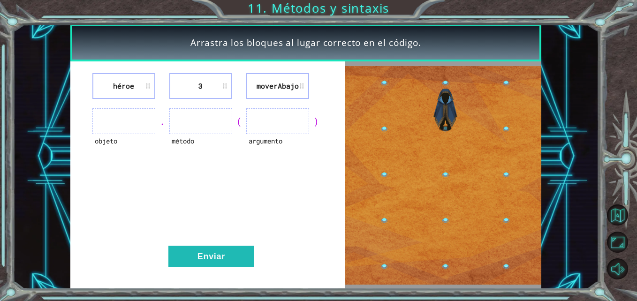
click at [174, 170] on div "héroe 3 moverAbajo objeto . método ( argumento ) Enviar" at bounding box center [207, 174] width 275 height 227
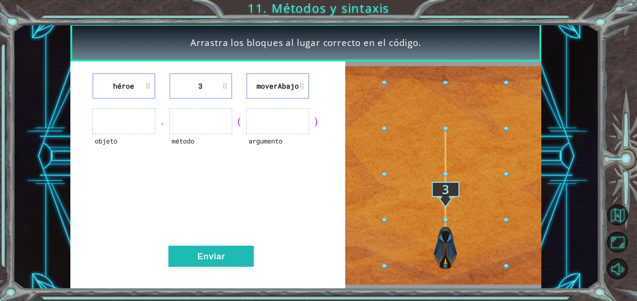
click at [174, 170] on div "héroe 3 moverAbajo objeto . método ( argumento ) Enviar" at bounding box center [207, 174] width 275 height 227
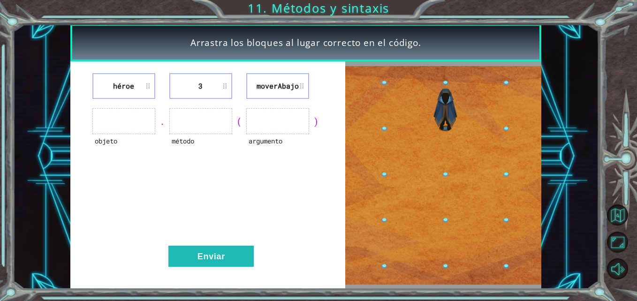
click at [174, 170] on div "héroe 3 moverAbajo objeto . método ( argumento ) Enviar" at bounding box center [207, 174] width 275 height 227
drag, startPoint x: 174, startPoint y: 170, endPoint x: 238, endPoint y: 182, distance: 64.9
click at [238, 182] on div "héroe 3 moverAbajo objeto . método ( argumento ) Enviar" at bounding box center [207, 174] width 275 height 227
click at [237, 123] on div "(" at bounding box center [239, 121] width 14 height 13
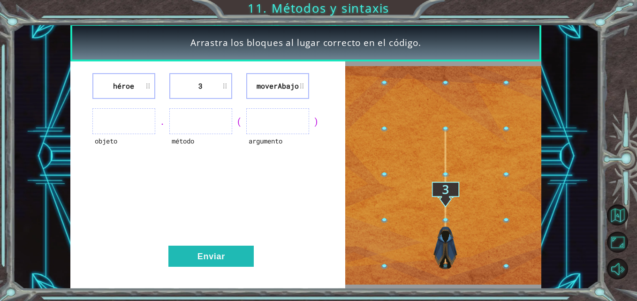
click at [237, 123] on div "(" at bounding box center [239, 121] width 14 height 13
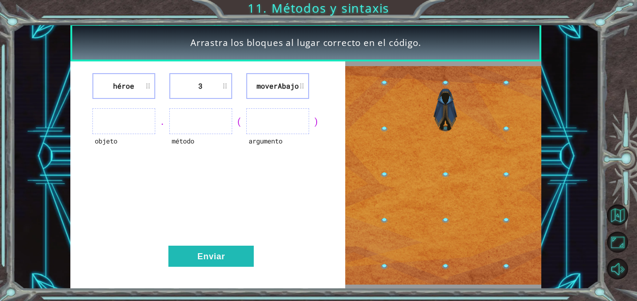
drag, startPoint x: 237, startPoint y: 123, endPoint x: 216, endPoint y: 110, distance: 24.9
click at [216, 110] on ul at bounding box center [200, 121] width 63 height 26
click at [199, 79] on li "3" at bounding box center [200, 86] width 63 height 26
drag, startPoint x: 199, startPoint y: 79, endPoint x: 195, endPoint y: 83, distance: 5.3
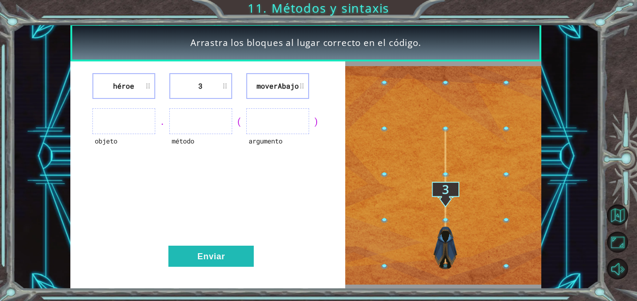
click at [195, 83] on li "3" at bounding box center [200, 86] width 63 height 26
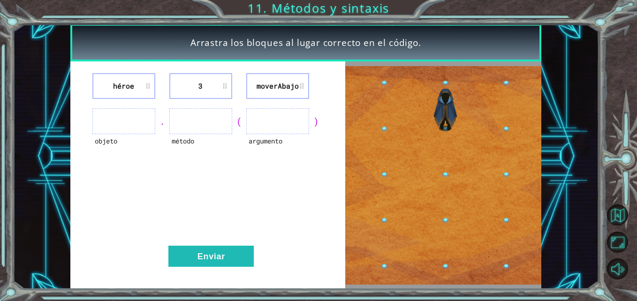
click at [196, 84] on li "3" at bounding box center [200, 86] width 63 height 26
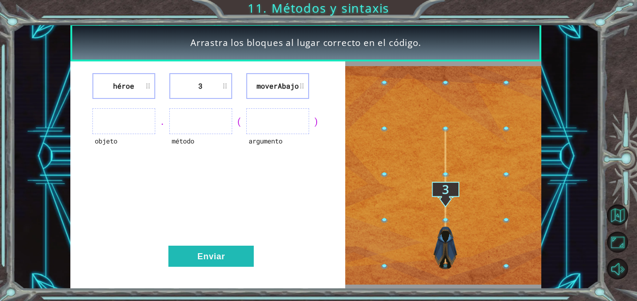
click at [196, 84] on li "3" at bounding box center [200, 86] width 63 height 26
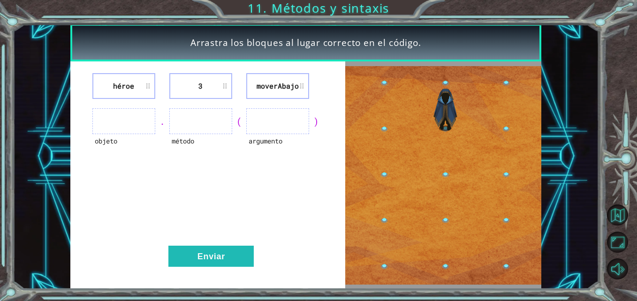
click at [201, 86] on li "3" at bounding box center [200, 86] width 63 height 26
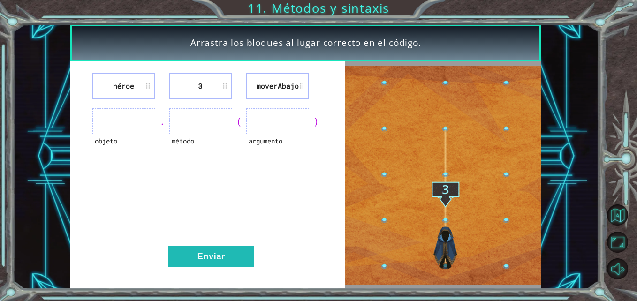
click at [201, 86] on li "3" at bounding box center [200, 86] width 63 height 26
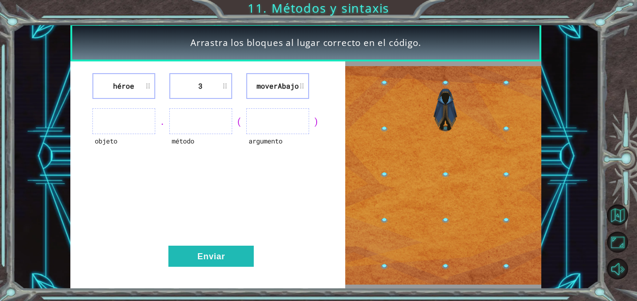
click at [201, 86] on li "3" at bounding box center [200, 86] width 63 height 26
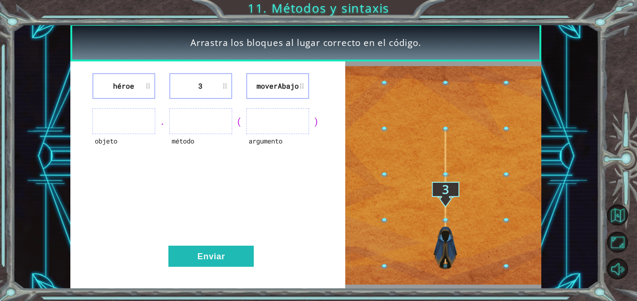
click at [199, 84] on li "3" at bounding box center [200, 86] width 63 height 26
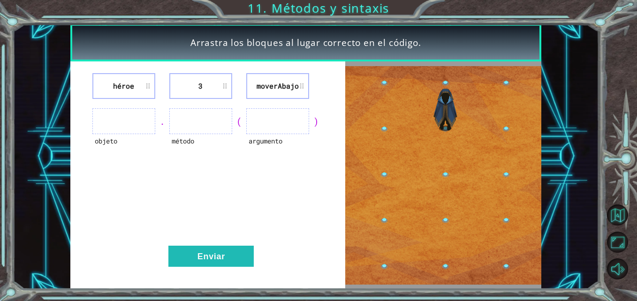
click at [199, 84] on li "3" at bounding box center [200, 86] width 63 height 26
drag, startPoint x: 199, startPoint y: 84, endPoint x: 219, endPoint y: 77, distance: 20.9
click at [219, 77] on li "3" at bounding box center [200, 86] width 63 height 26
click at [197, 84] on li "3" at bounding box center [200, 86] width 63 height 26
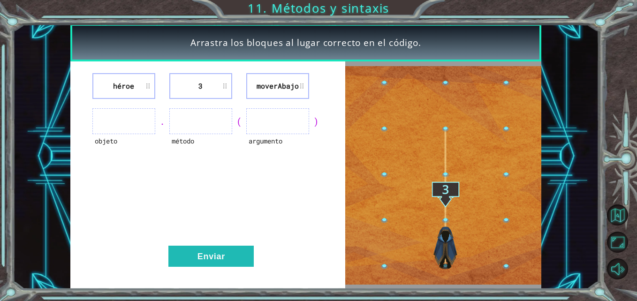
click at [197, 84] on li "3" at bounding box center [200, 86] width 63 height 26
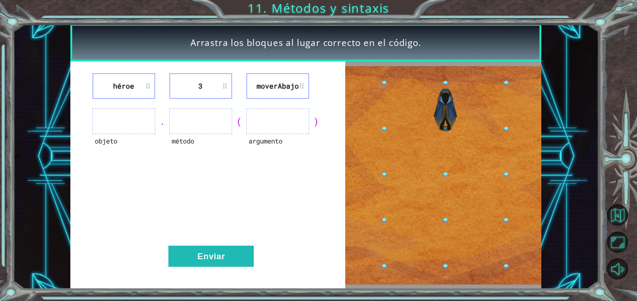
click at [197, 84] on li "3" at bounding box center [200, 86] width 63 height 26
drag, startPoint x: 197, startPoint y: 84, endPoint x: 260, endPoint y: 89, distance: 63.5
click at [260, 89] on div "héroe 3 moverAbajo" at bounding box center [208, 86] width 252 height 26
click at [260, 89] on li "moverAbajo" at bounding box center [277, 86] width 63 height 26
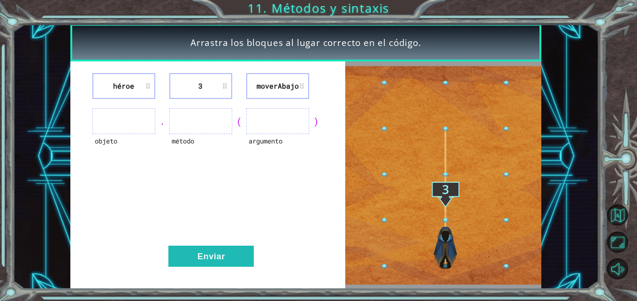
click at [260, 89] on li "moverAbajo" at bounding box center [277, 86] width 63 height 26
drag, startPoint x: 260, startPoint y: 89, endPoint x: 198, endPoint y: 81, distance: 62.9
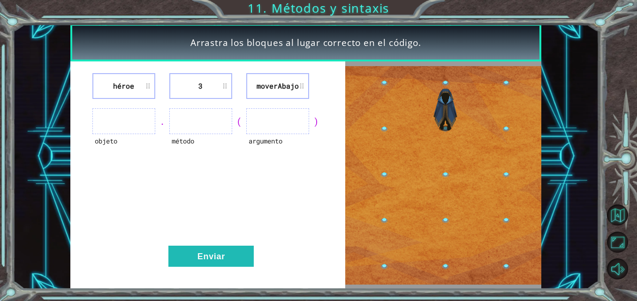
drag, startPoint x: 198, startPoint y: 81, endPoint x: 144, endPoint y: 97, distance: 55.8
click at [144, 97] on li "héroe" at bounding box center [123, 86] width 63 height 26
click at [113, 87] on li "héroe" at bounding box center [123, 86] width 63 height 26
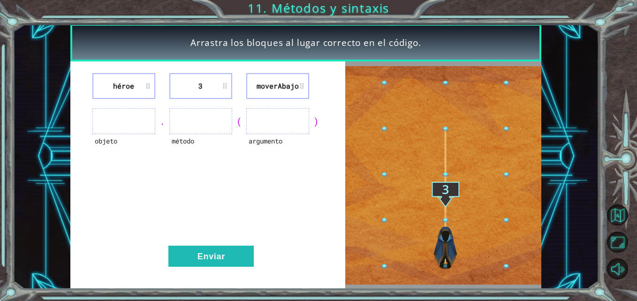
click at [113, 87] on li "héroe" at bounding box center [123, 86] width 63 height 26
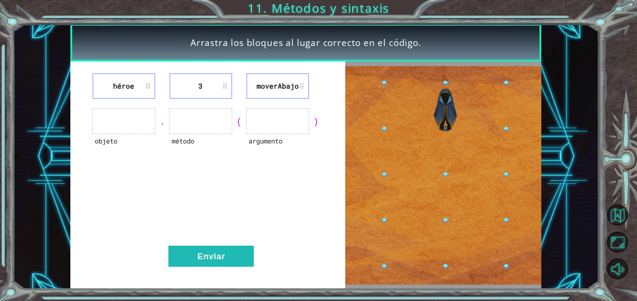
click at [113, 87] on li "héroe" at bounding box center [123, 86] width 63 height 26
drag, startPoint x: 113, startPoint y: 87, endPoint x: 216, endPoint y: 98, distance: 103.3
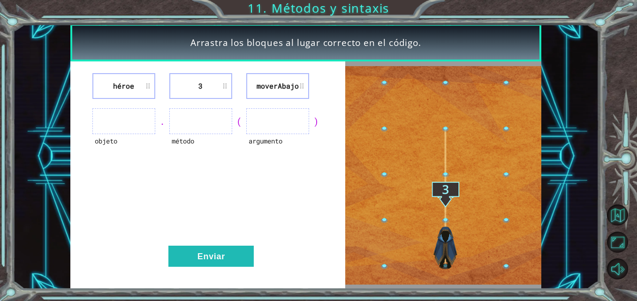
click at [216, 98] on div "héroe 3 moverAbajo" at bounding box center [208, 86] width 252 height 26
click at [290, 16] on div "Arrastra los bloques al lugar correcto en el código. héroe 3 moverAbajo objeto …" at bounding box center [318, 150] width 637 height 301
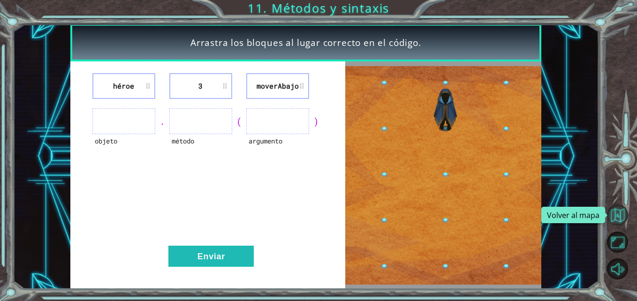
click at [615, 221] on button "Volver al mapa" at bounding box center [617, 214] width 21 height 21
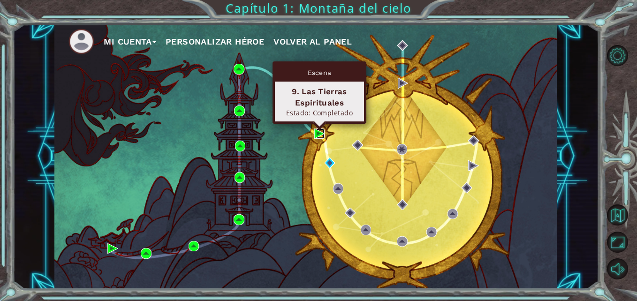
click at [319, 133] on img at bounding box center [319, 133] width 10 height 10
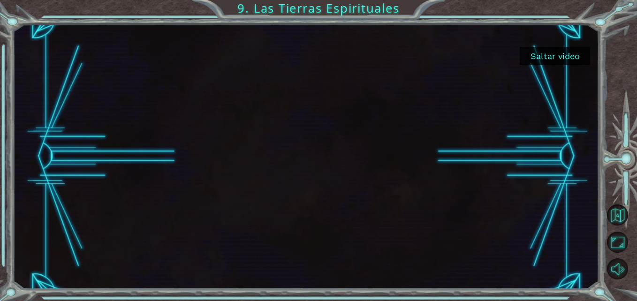
click at [533, 52] on button "Saltar video" at bounding box center [555, 56] width 70 height 18
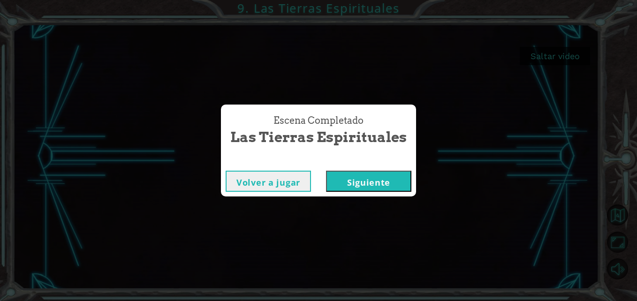
click at [382, 174] on button "Siguiente" at bounding box center [368, 181] width 85 height 21
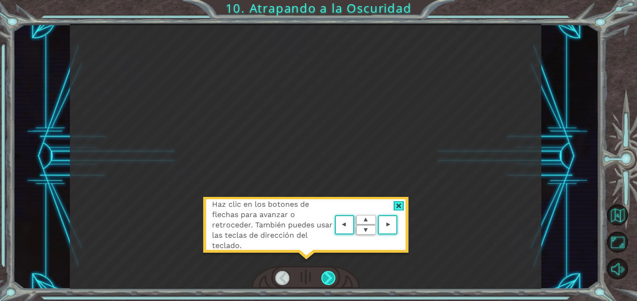
click at [326, 273] on div at bounding box center [328, 278] width 15 height 15
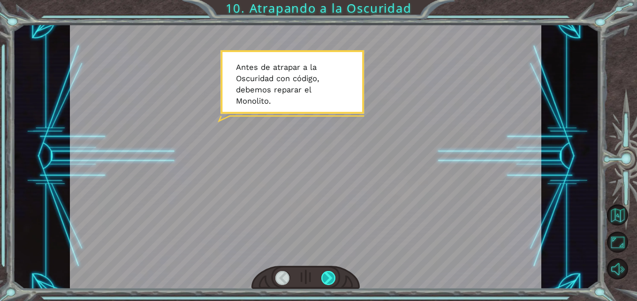
click at [327, 277] on div at bounding box center [328, 278] width 15 height 15
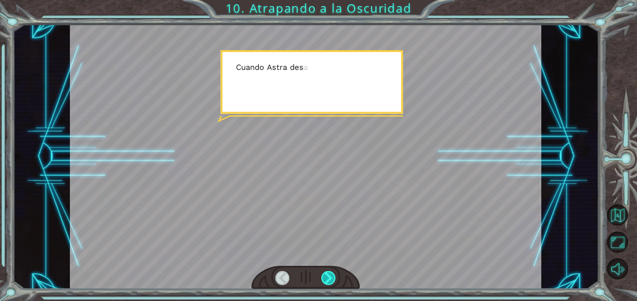
click at [327, 277] on div at bounding box center [328, 278] width 15 height 15
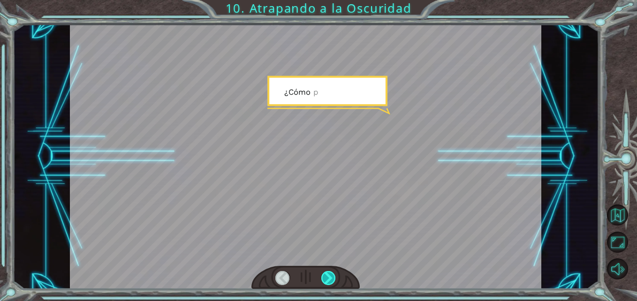
click at [327, 277] on div at bounding box center [328, 278] width 15 height 15
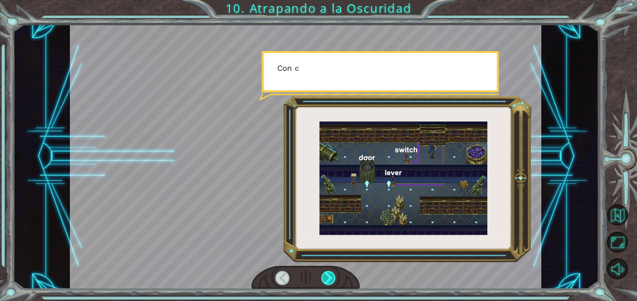
click at [327, 277] on div at bounding box center [328, 278] width 15 height 15
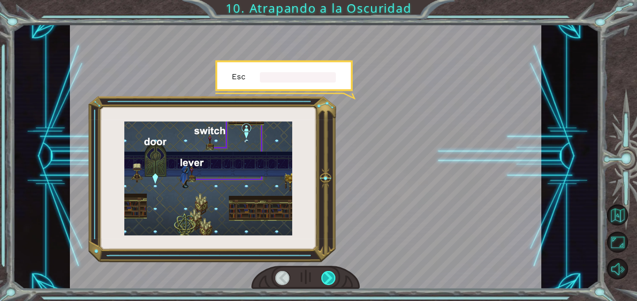
click at [327, 277] on div at bounding box center [328, 278] width 15 height 15
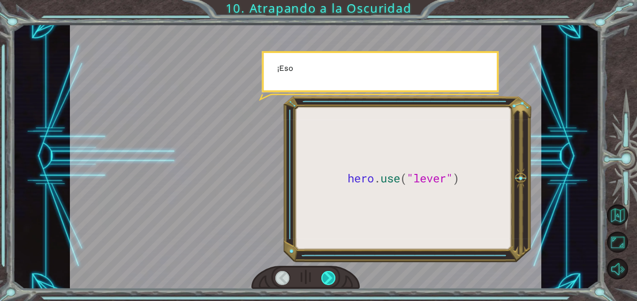
click at [327, 277] on div at bounding box center [328, 278] width 15 height 15
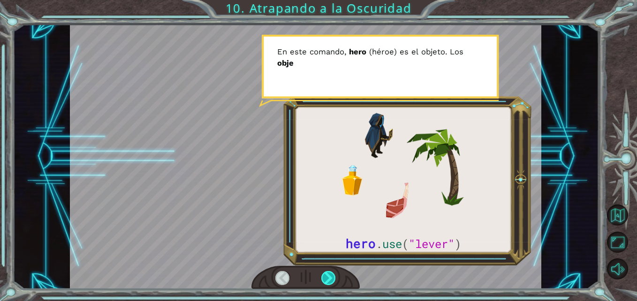
click at [327, 277] on div at bounding box center [328, 278] width 15 height 15
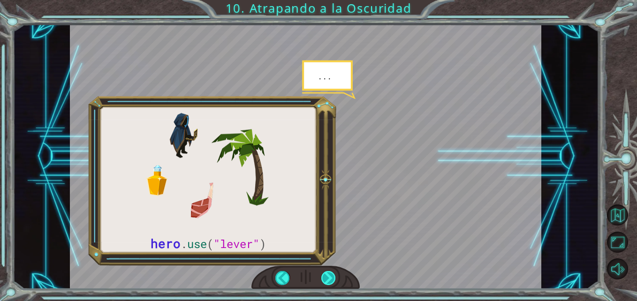
click at [327, 277] on div at bounding box center [328, 278] width 15 height 15
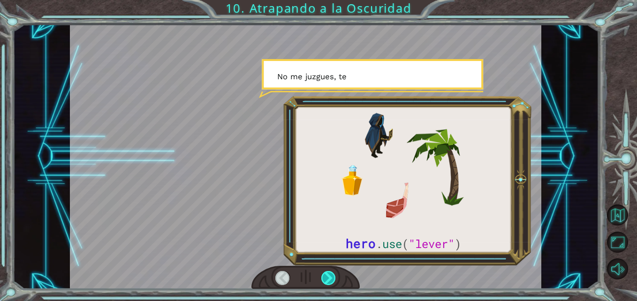
click at [327, 277] on div at bounding box center [328, 278] width 15 height 15
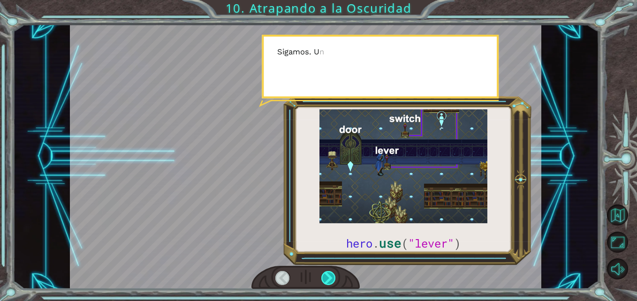
click at [327, 277] on div at bounding box center [328, 278] width 15 height 15
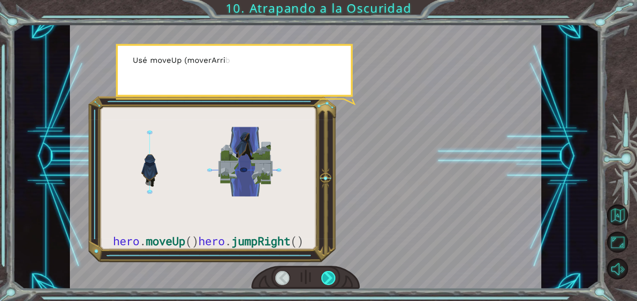
click at [327, 277] on div at bounding box center [328, 278] width 15 height 15
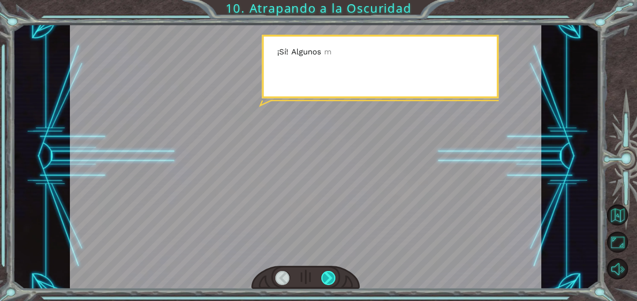
click at [327, 277] on div at bounding box center [328, 278] width 15 height 15
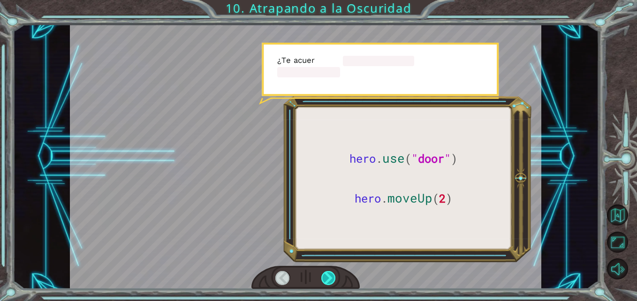
click at [327, 277] on div at bounding box center [328, 278] width 15 height 15
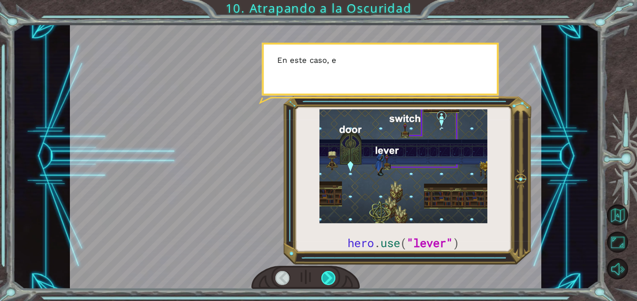
click at [327, 277] on div at bounding box center [328, 278] width 15 height 15
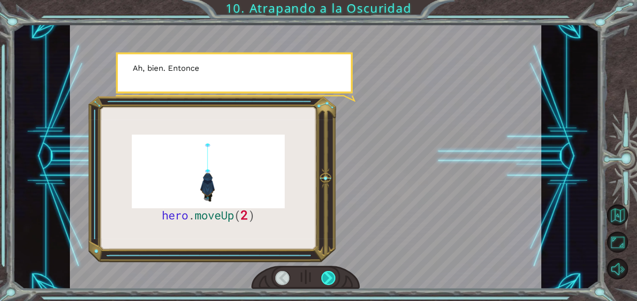
click at [327, 277] on div at bounding box center [328, 278] width 15 height 15
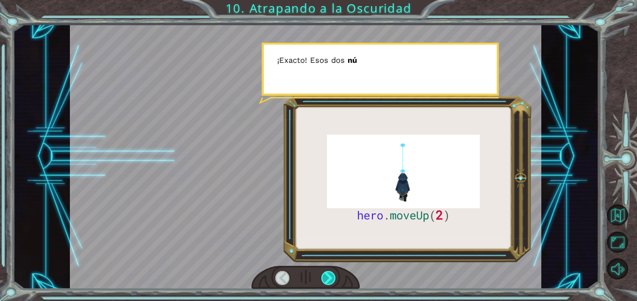
click at [327, 277] on div at bounding box center [328, 278] width 15 height 15
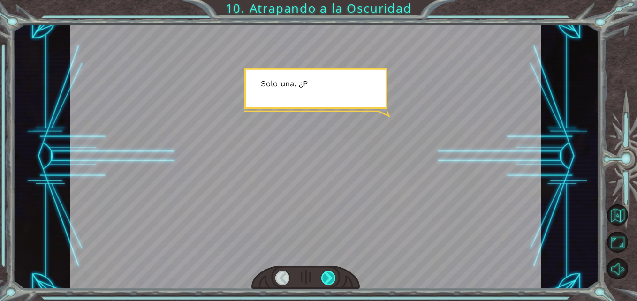
click at [327, 277] on div at bounding box center [328, 278] width 15 height 15
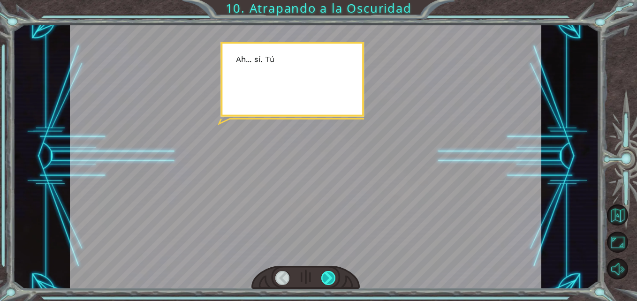
click at [327, 277] on div at bounding box center [328, 278] width 15 height 15
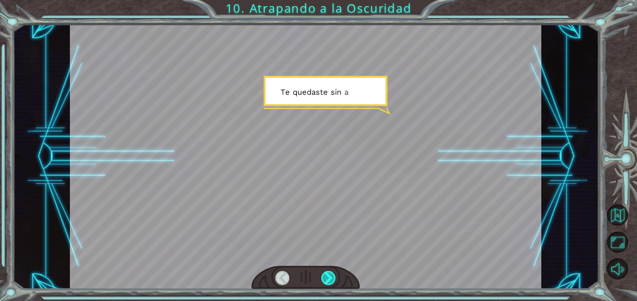
click at [327, 277] on div at bounding box center [328, 278] width 15 height 15
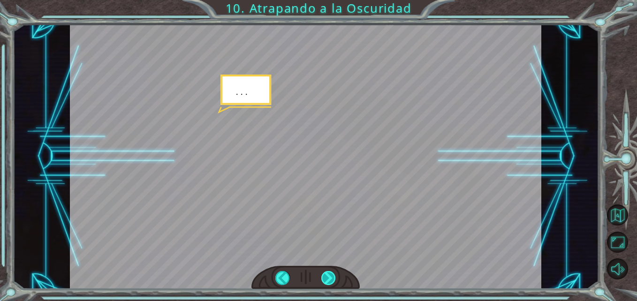
click at [327, 277] on div at bounding box center [328, 278] width 15 height 15
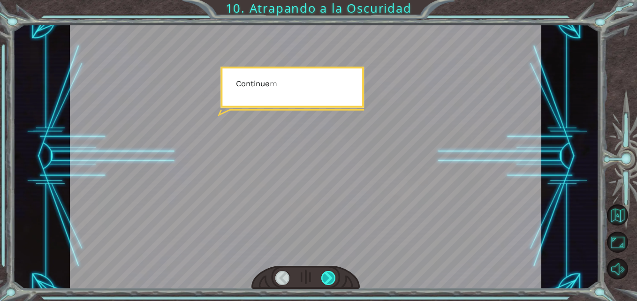
click at [327, 277] on div at bounding box center [328, 278] width 15 height 15
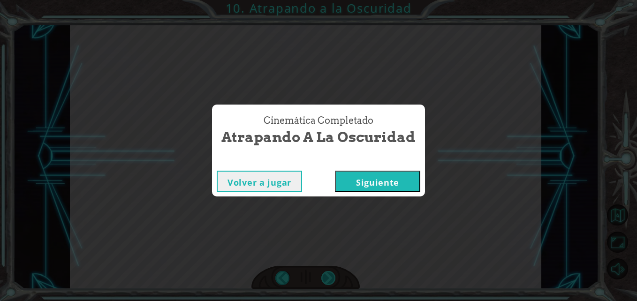
click at [327, 277] on div "Cinemática Completado Atrapando a la Oscuridad Volver a jugar Siguiente" at bounding box center [318, 150] width 637 height 301
drag, startPoint x: 327, startPoint y: 277, endPoint x: 348, endPoint y: 181, distance: 98.4
click at [348, 181] on button "Siguiente" at bounding box center [377, 181] width 85 height 21
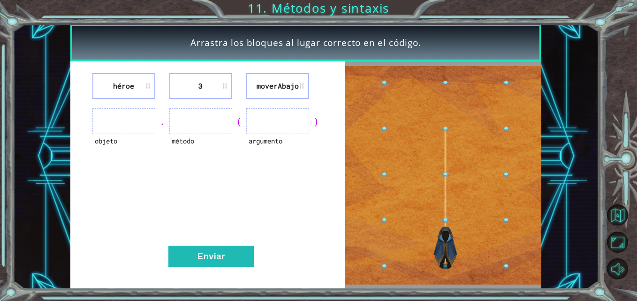
click at [260, 127] on ul at bounding box center [277, 121] width 63 height 26
click at [270, 94] on li "moverAbajo" at bounding box center [277, 86] width 63 height 26
click at [271, 77] on li "moverAbajo" at bounding box center [277, 86] width 63 height 26
drag, startPoint x: 271, startPoint y: 77, endPoint x: 333, endPoint y: 219, distance: 155.2
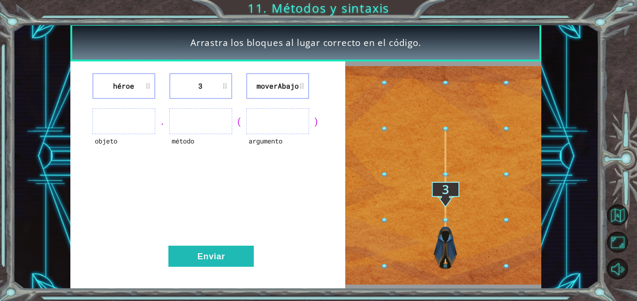
click at [333, 219] on div "héroe 3 moverAbajo objeto . método ( argumento ) Enviar" at bounding box center [207, 174] width 275 height 227
click at [442, 264] on img at bounding box center [443, 175] width 196 height 219
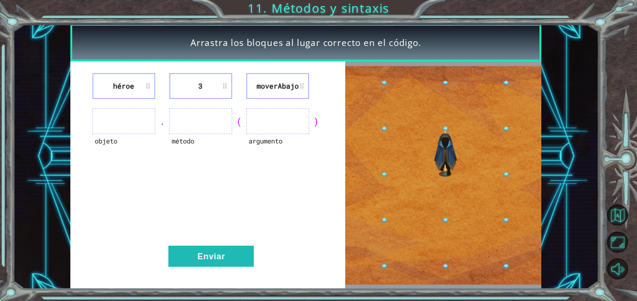
click at [442, 264] on img at bounding box center [443, 175] width 196 height 219
click at [441, 264] on img at bounding box center [443, 175] width 196 height 219
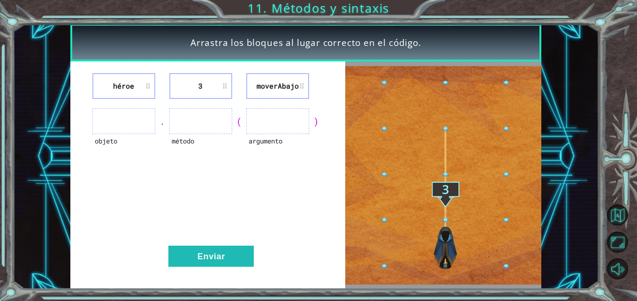
click at [268, 79] on li "moverAbajo" at bounding box center [277, 86] width 63 height 26
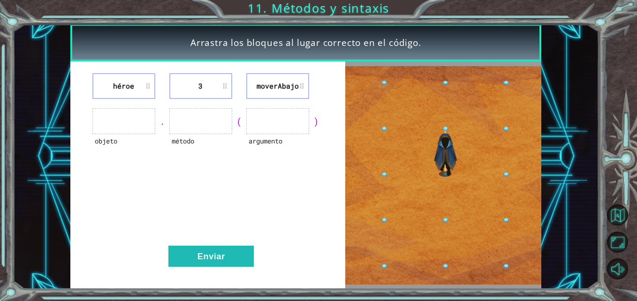
drag, startPoint x: 268, startPoint y: 79, endPoint x: 284, endPoint y: 120, distance: 43.6
click at [284, 120] on div "héroe 3 moverAbajo objeto . método ( argumento ) Enviar" at bounding box center [207, 174] width 275 height 227
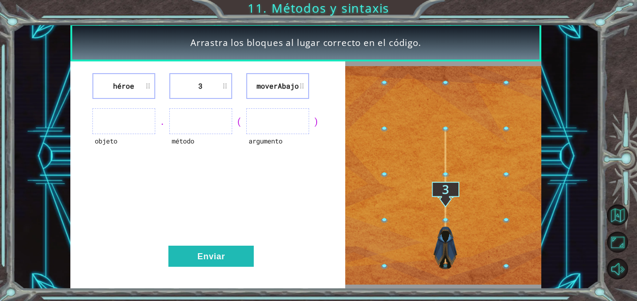
click at [284, 120] on ul at bounding box center [277, 121] width 63 height 26
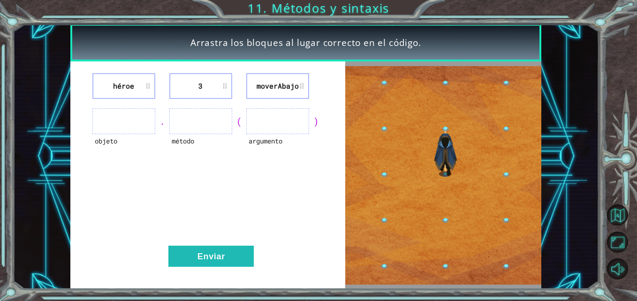
drag, startPoint x: 284, startPoint y: 120, endPoint x: 311, endPoint y: 130, distance: 29.1
click at [311, 130] on div "objeto . método ( argumento )" at bounding box center [208, 121] width 252 height 26
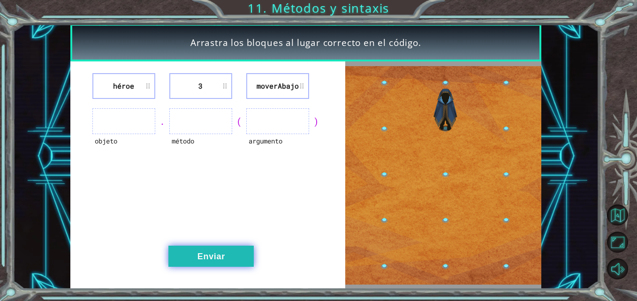
click at [238, 261] on button "Enviar" at bounding box center [210, 256] width 85 height 21
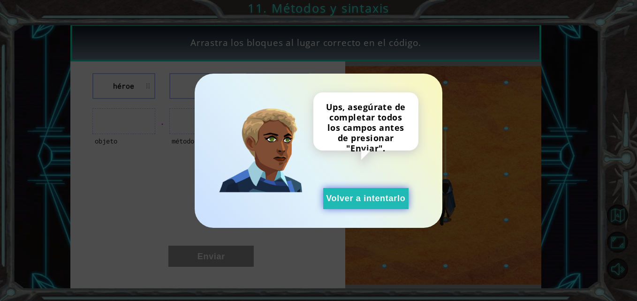
click at [333, 204] on button "Volver a intentarlo" at bounding box center [365, 198] width 85 height 21
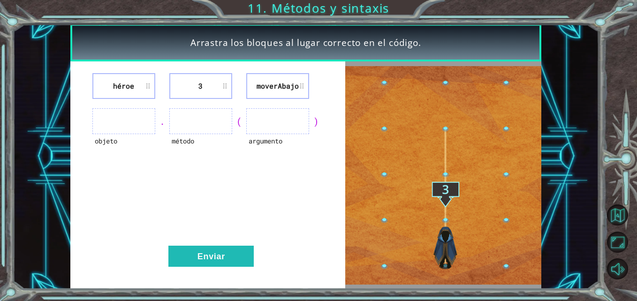
click at [384, 171] on img at bounding box center [443, 175] width 196 height 219
drag, startPoint x: 384, startPoint y: 171, endPoint x: 445, endPoint y: 128, distance: 75.7
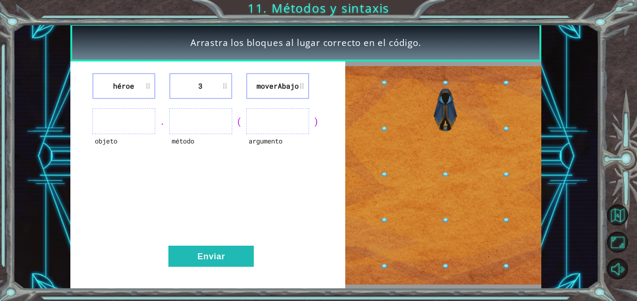
click at [445, 128] on img at bounding box center [443, 175] width 196 height 219
drag, startPoint x: 445, startPoint y: 128, endPoint x: 445, endPoint y: 278, distance: 150.0
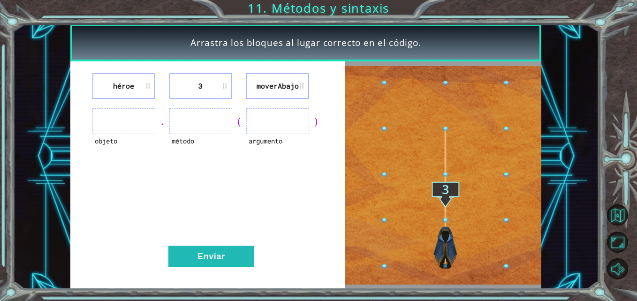
click at [445, 278] on img at bounding box center [443, 175] width 196 height 219
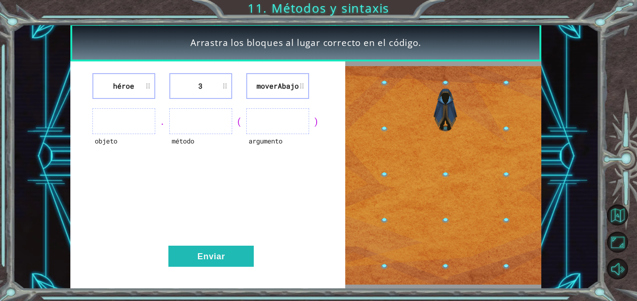
click at [445, 269] on img at bounding box center [443, 175] width 196 height 219
click at [443, 187] on img at bounding box center [443, 175] width 196 height 219
drag, startPoint x: 443, startPoint y: 187, endPoint x: 420, endPoint y: 158, distance: 37.1
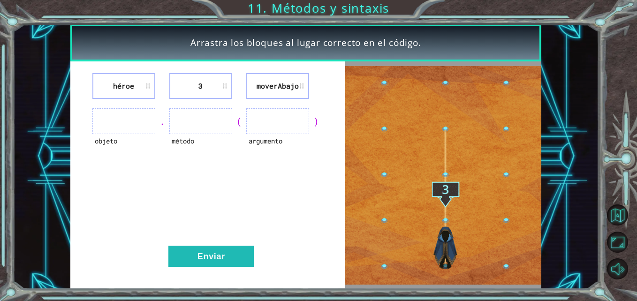
click at [420, 158] on img at bounding box center [443, 175] width 196 height 219
click at [442, 185] on img at bounding box center [443, 175] width 196 height 219
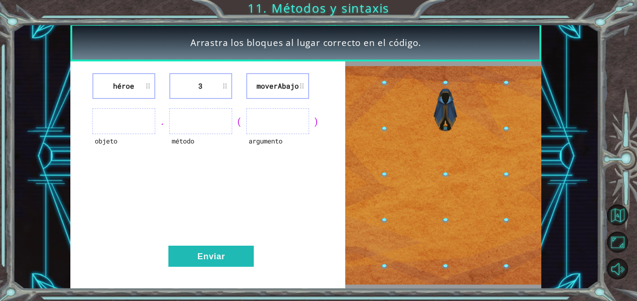
drag, startPoint x: 442, startPoint y: 185, endPoint x: 212, endPoint y: 128, distance: 236.7
click at [212, 128] on div "héroe 3 moverAbajo objeto . método ( argumento ) Enviar" at bounding box center [305, 174] width 471 height 227
click at [212, 128] on ul at bounding box center [200, 121] width 63 height 26
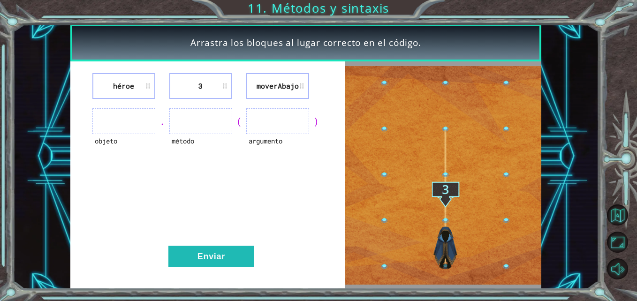
click at [446, 193] on img at bounding box center [443, 175] width 196 height 219
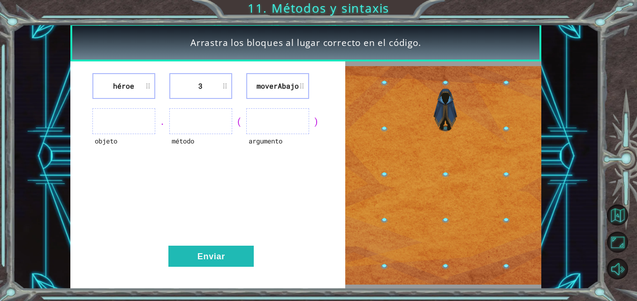
click at [446, 193] on img at bounding box center [443, 175] width 196 height 219
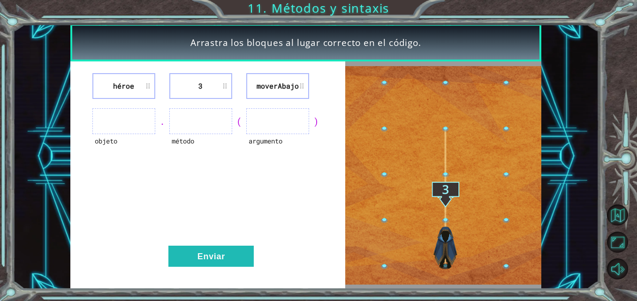
click at [446, 193] on img at bounding box center [443, 175] width 196 height 219
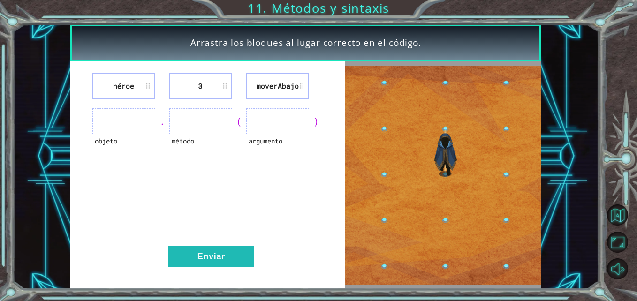
click at [446, 193] on img at bounding box center [443, 175] width 196 height 219
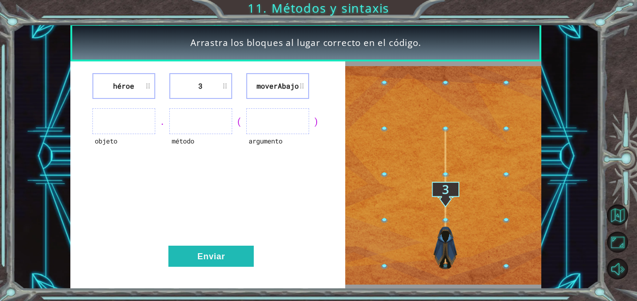
click at [445, 193] on img at bounding box center [443, 175] width 196 height 219
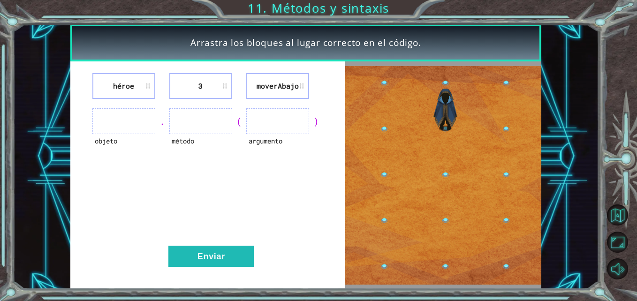
drag, startPoint x: 445, startPoint y: 193, endPoint x: 443, endPoint y: 211, distance: 18.9
click at [443, 211] on img at bounding box center [443, 175] width 196 height 219
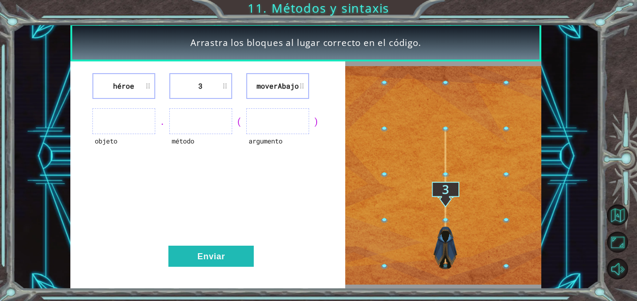
drag, startPoint x: 443, startPoint y: 211, endPoint x: 447, endPoint y: 266, distance: 54.6
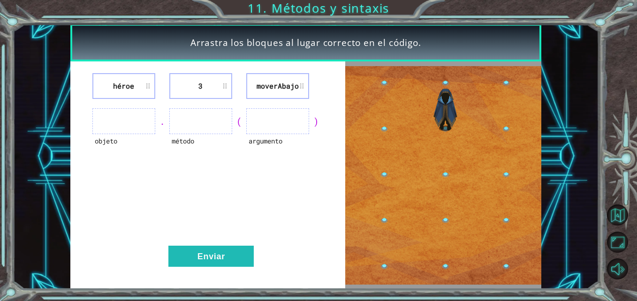
click at [447, 266] on img at bounding box center [443, 175] width 196 height 219
drag, startPoint x: 235, startPoint y: 122, endPoint x: 116, endPoint y: 143, distance: 121.0
click at [116, 134] on div "objeto . método ( argumento )" at bounding box center [208, 121] width 252 height 26
click at [189, 93] on li "3" at bounding box center [200, 86] width 63 height 26
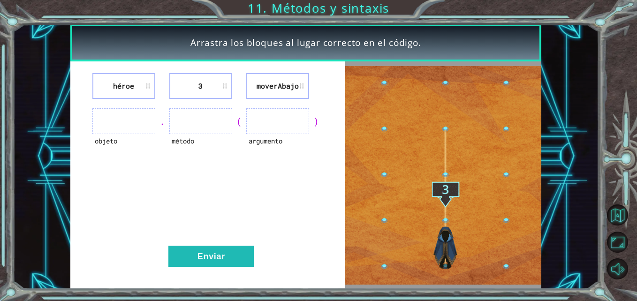
drag, startPoint x: 189, startPoint y: 93, endPoint x: 195, endPoint y: 84, distance: 11.2
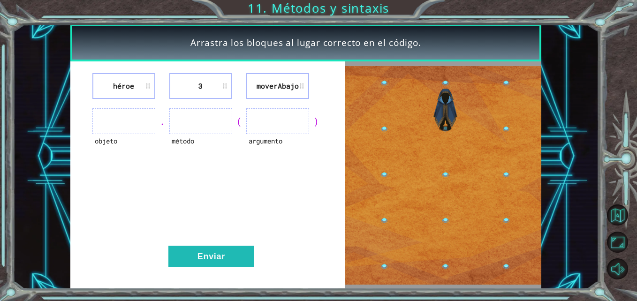
click at [195, 84] on li "3" at bounding box center [200, 86] width 63 height 26
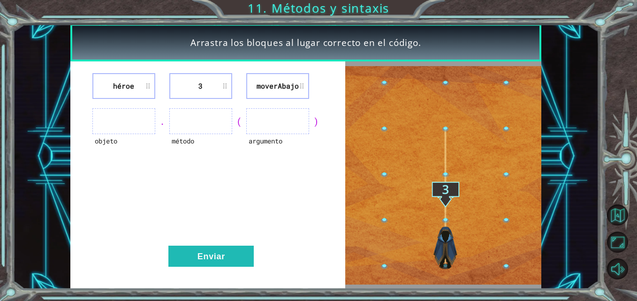
drag, startPoint x: 195, startPoint y: 84, endPoint x: 280, endPoint y: 85, distance: 85.3
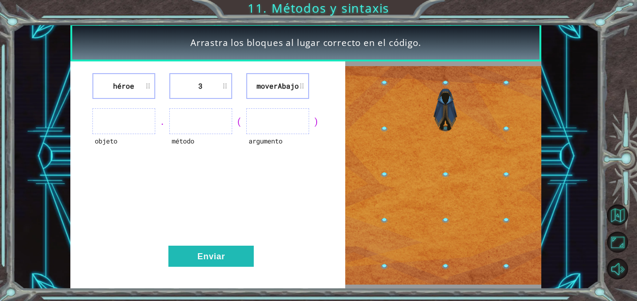
click at [280, 85] on div "héroe 3 moverAbajo" at bounding box center [208, 86] width 252 height 26
click at [280, 85] on li "moverAbajo" at bounding box center [277, 86] width 63 height 26
drag, startPoint x: 280, startPoint y: 85, endPoint x: 302, endPoint y: 83, distance: 22.2
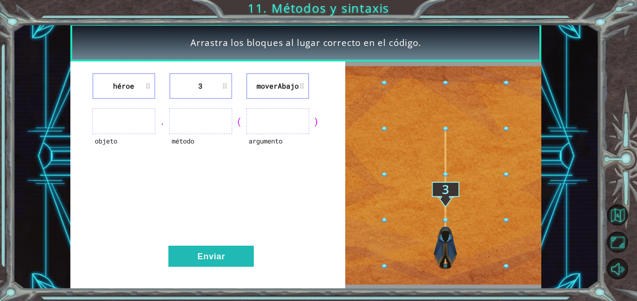
click at [302, 83] on li "moverAbajo" at bounding box center [277, 86] width 63 height 26
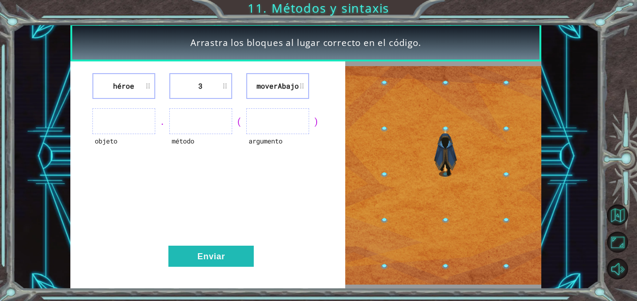
click at [302, 83] on li "moverAbajo" at bounding box center [277, 86] width 63 height 26
drag, startPoint x: 302, startPoint y: 83, endPoint x: 288, endPoint y: 165, distance: 83.3
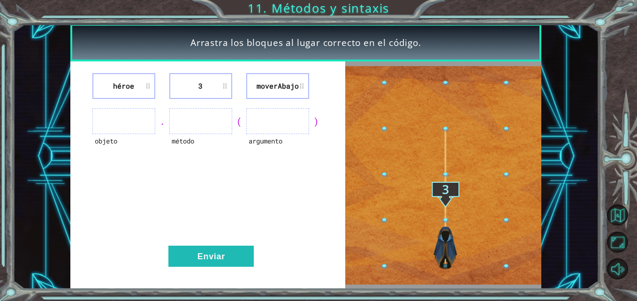
click at [288, 165] on div "héroe 3 moverAbajo objeto . método ( argumento ) Enviar" at bounding box center [207, 174] width 275 height 227
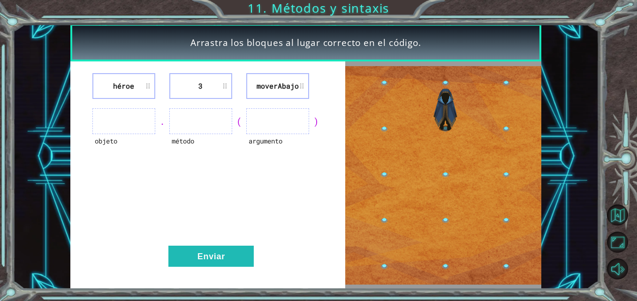
drag, startPoint x: 316, startPoint y: 145, endPoint x: 266, endPoint y: 209, distance: 81.1
click at [266, 209] on div "héroe 3 moverAbajo objeto . método ( argumento ) Enviar" at bounding box center [207, 174] width 275 height 227
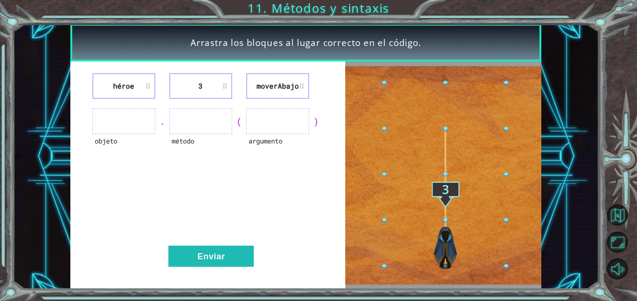
click at [445, 187] on img at bounding box center [443, 175] width 196 height 219
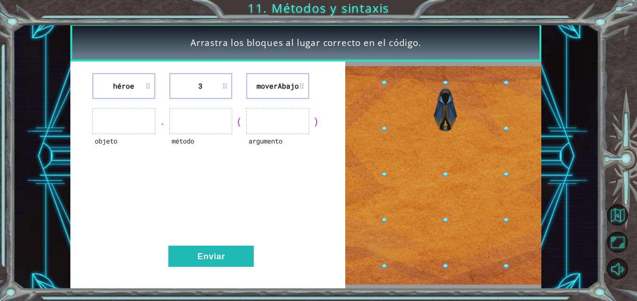
click at [445, 187] on img at bounding box center [443, 175] width 196 height 219
drag, startPoint x: 445, startPoint y: 187, endPoint x: 408, endPoint y: 198, distance: 39.2
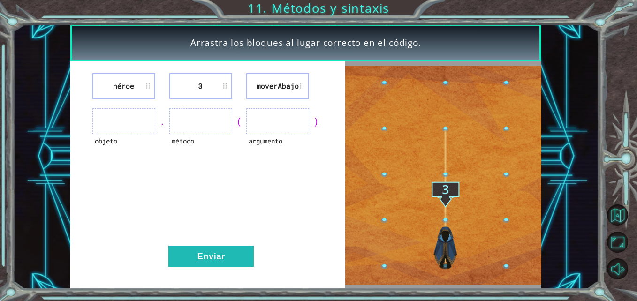
click at [408, 198] on img at bounding box center [443, 175] width 196 height 219
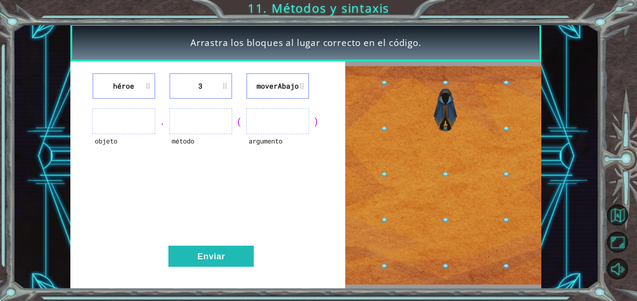
click at [292, 128] on ul at bounding box center [277, 121] width 63 height 26
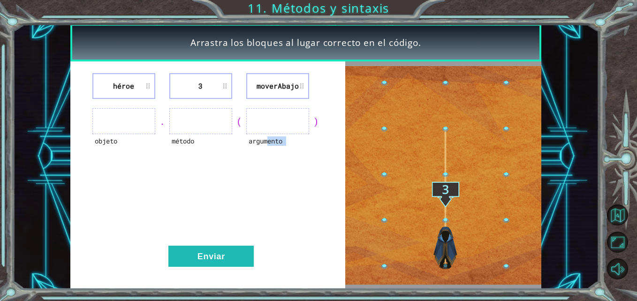
drag, startPoint x: 292, startPoint y: 128, endPoint x: 265, endPoint y: 143, distance: 30.2
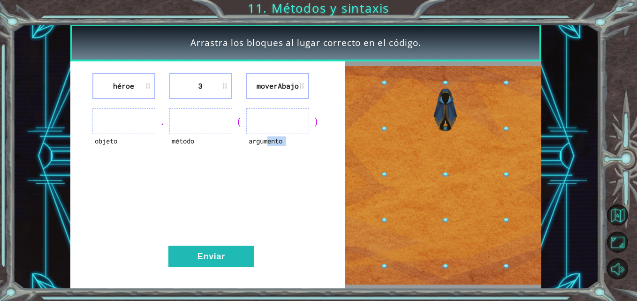
click at [265, 134] on div "argumento" at bounding box center [277, 121] width 63 height 26
drag, startPoint x: 265, startPoint y: 143, endPoint x: 237, endPoint y: 170, distance: 39.1
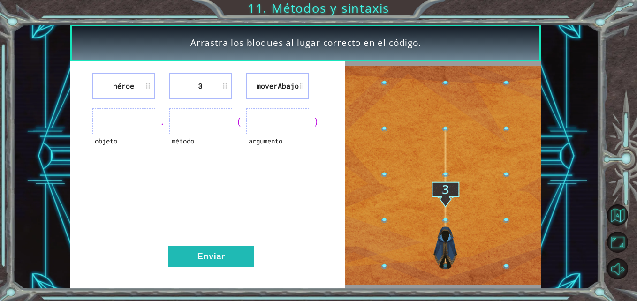
click at [237, 170] on div "héroe 3 moverAbajo objeto . método ( argumento ) Enviar" at bounding box center [207, 174] width 275 height 227
drag, startPoint x: 370, startPoint y: 159, endPoint x: 367, endPoint y: 178, distance: 18.6
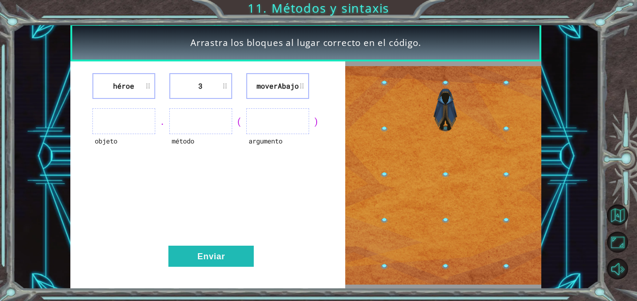
click at [367, 178] on img at bounding box center [443, 175] width 196 height 219
click at [294, 88] on li "moverAbajo" at bounding box center [277, 86] width 63 height 26
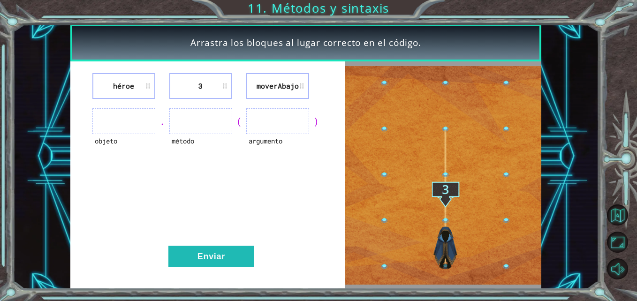
click at [210, 85] on li "3" at bounding box center [200, 86] width 63 height 26
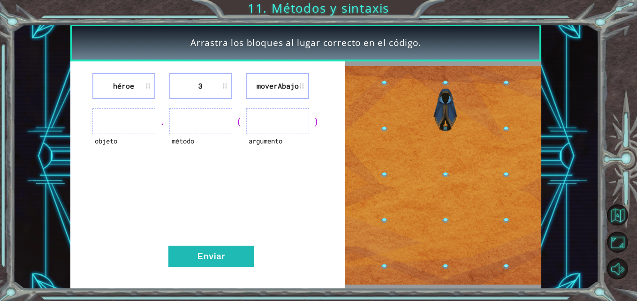
drag, startPoint x: 210, startPoint y: 85, endPoint x: 198, endPoint y: 86, distance: 11.8
click at [198, 86] on li "3" at bounding box center [200, 86] width 63 height 26
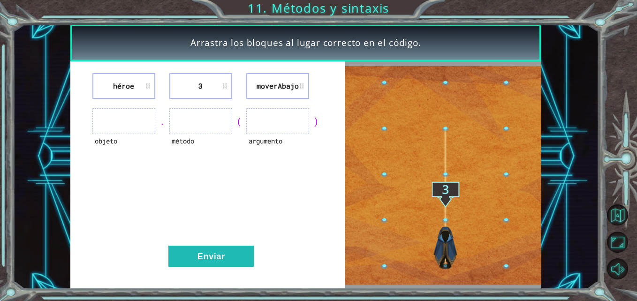
drag, startPoint x: 198, startPoint y: 86, endPoint x: 226, endPoint y: 84, distance: 27.7
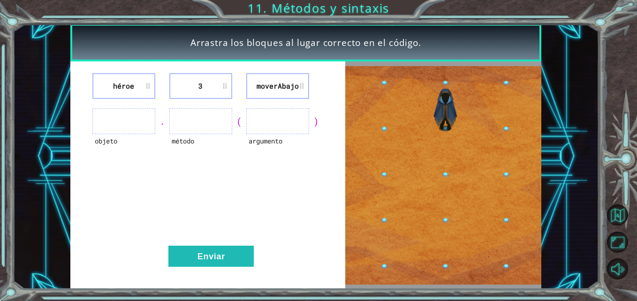
click at [226, 84] on li "3" at bounding box center [200, 86] width 63 height 26
drag, startPoint x: 226, startPoint y: 84, endPoint x: 223, endPoint y: 115, distance: 31.0
click at [223, 115] on ul at bounding box center [200, 121] width 63 height 26
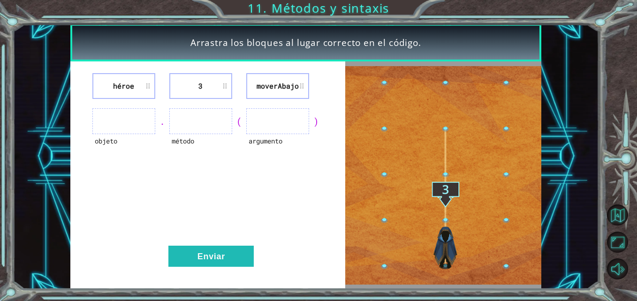
click at [226, 83] on li "3" at bounding box center [200, 86] width 63 height 26
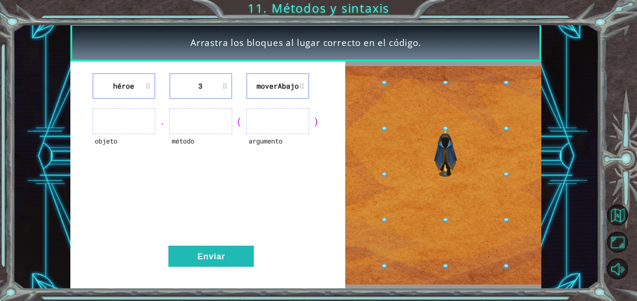
click at [226, 83] on li "3" at bounding box center [200, 86] width 63 height 26
drag, startPoint x: 226, startPoint y: 83, endPoint x: 184, endPoint y: 103, distance: 47.0
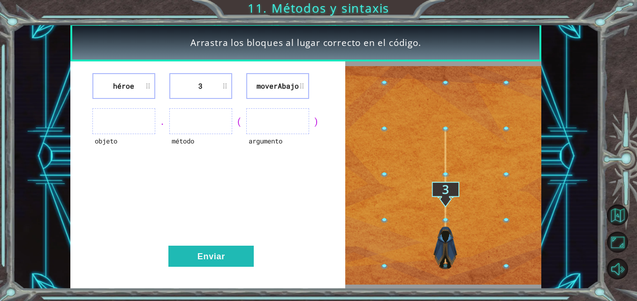
click at [184, 103] on div "héroe 3 moverAbajo objeto . método ( argumento ) Enviar" at bounding box center [207, 174] width 275 height 227
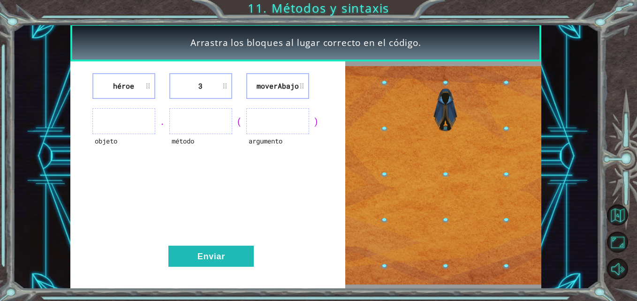
click at [148, 85] on li "héroe" at bounding box center [123, 86] width 63 height 26
drag, startPoint x: 148, startPoint y: 85, endPoint x: 144, endPoint y: 124, distance: 38.6
click at [144, 124] on div "héroe 3 moverAbajo objeto . método ( argumento ) Enviar" at bounding box center [207, 174] width 275 height 227
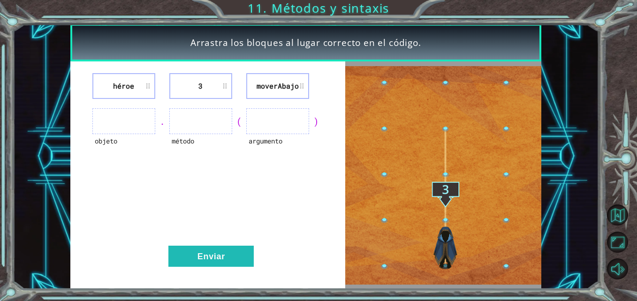
click at [144, 124] on ul at bounding box center [123, 121] width 63 height 26
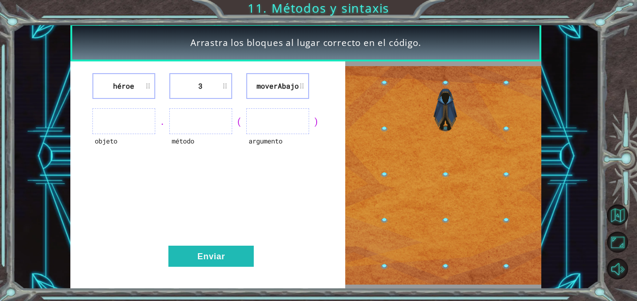
drag, startPoint x: 197, startPoint y: 137, endPoint x: 258, endPoint y: 134, distance: 61.0
click at [258, 134] on div "objeto . método ( argumento )" at bounding box center [208, 121] width 252 height 26
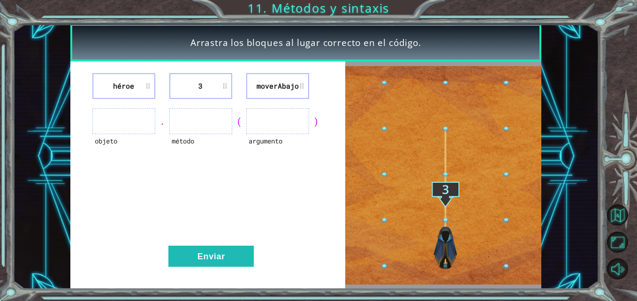
drag, startPoint x: 258, startPoint y: 134, endPoint x: 209, endPoint y: 126, distance: 50.0
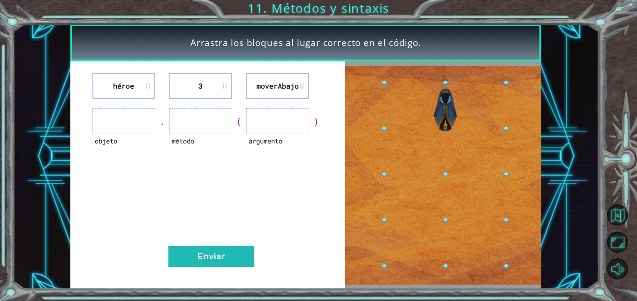
click at [209, 126] on ul at bounding box center [200, 121] width 63 height 26
click at [445, 215] on img at bounding box center [443, 175] width 196 height 219
drag, startPoint x: 445, startPoint y: 215, endPoint x: 490, endPoint y: 219, distance: 45.2
click at [490, 219] on img at bounding box center [443, 175] width 196 height 219
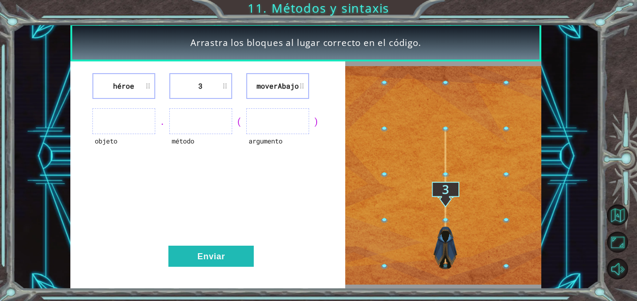
click at [522, 209] on img at bounding box center [443, 175] width 196 height 219
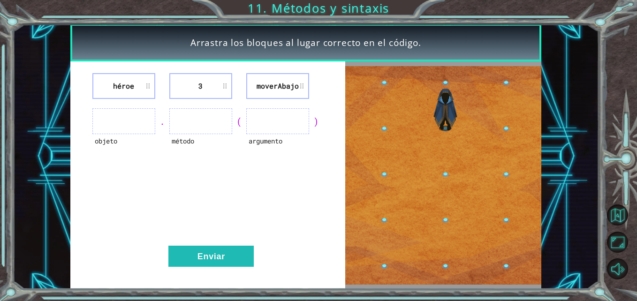
click at [522, 209] on img at bounding box center [443, 175] width 196 height 219
click at [386, 128] on img at bounding box center [443, 175] width 196 height 219
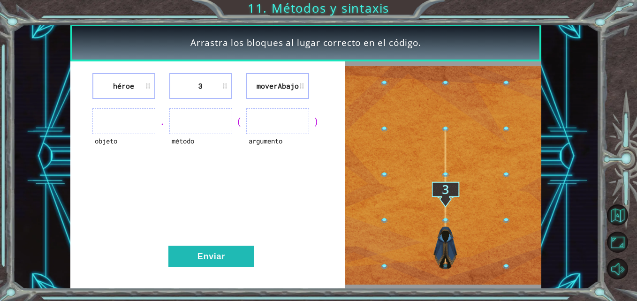
click at [386, 128] on img at bounding box center [443, 175] width 196 height 219
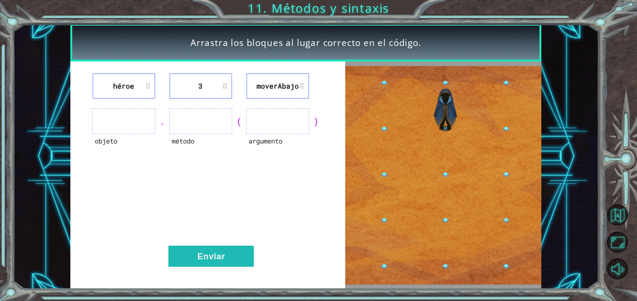
click at [386, 128] on img at bounding box center [443, 175] width 196 height 219
drag, startPoint x: 466, startPoint y: 192, endPoint x: 294, endPoint y: 216, distance: 174.3
click at [294, 216] on div "héroe 3 moverAbajo objeto . método ( argumento ) Enviar" at bounding box center [207, 174] width 275 height 227
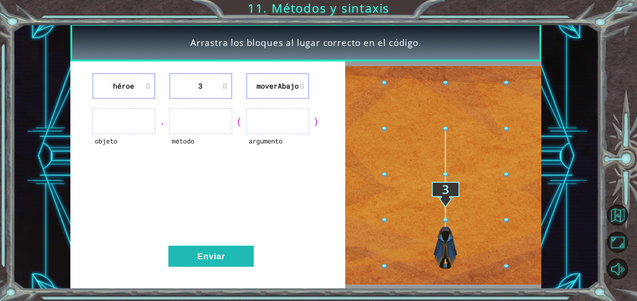
click at [231, 68] on div "héroe 3 moverAbajo objeto . método ( argumento ) Enviar" at bounding box center [207, 174] width 275 height 227
click at [452, 236] on img at bounding box center [443, 175] width 196 height 219
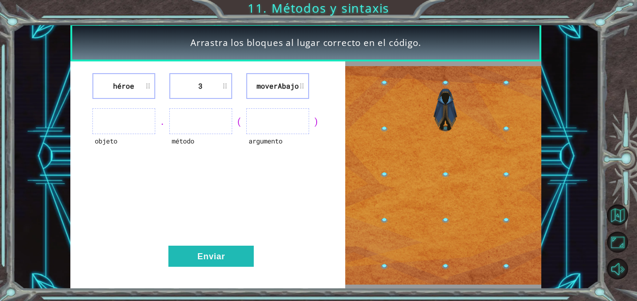
drag, startPoint x: 443, startPoint y: 218, endPoint x: 412, endPoint y: 226, distance: 31.8
click at [412, 226] on img at bounding box center [443, 175] width 196 height 219
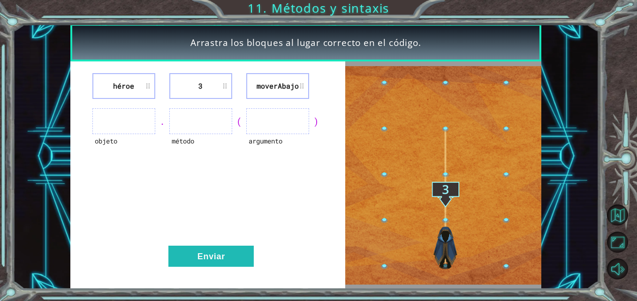
click at [289, 83] on li "moverAbajo" at bounding box center [277, 86] width 63 height 26
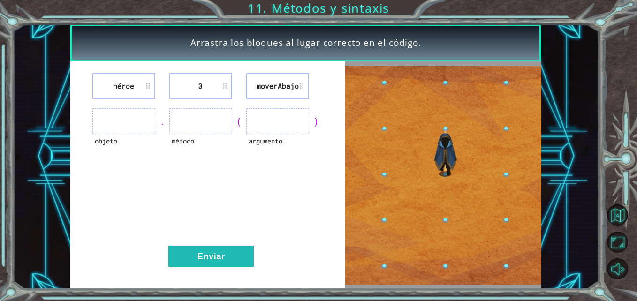
click at [289, 83] on li "moverAbajo" at bounding box center [277, 86] width 63 height 26
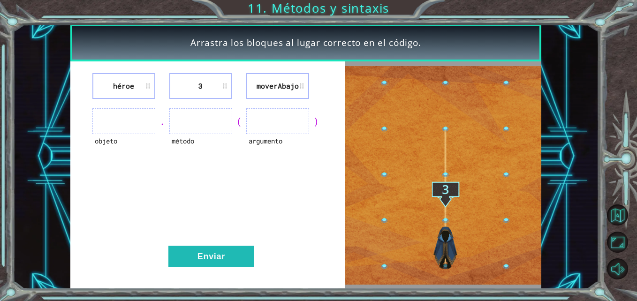
click at [289, 83] on li "moverAbajo" at bounding box center [277, 86] width 63 height 26
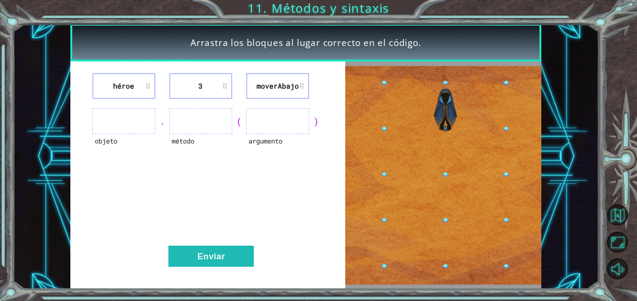
click at [206, 109] on ul at bounding box center [200, 121] width 63 height 26
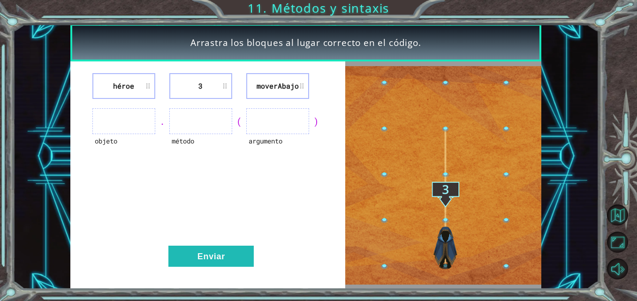
click at [248, 88] on li "moverAbajo" at bounding box center [277, 86] width 63 height 26
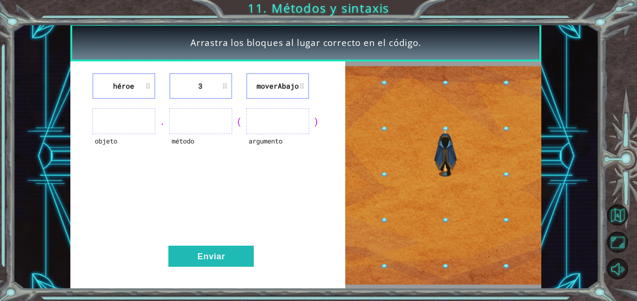
click at [248, 88] on li "moverAbajo" at bounding box center [277, 86] width 63 height 26
click at [203, 121] on ul at bounding box center [200, 121] width 63 height 26
click at [202, 112] on ul at bounding box center [200, 121] width 63 height 26
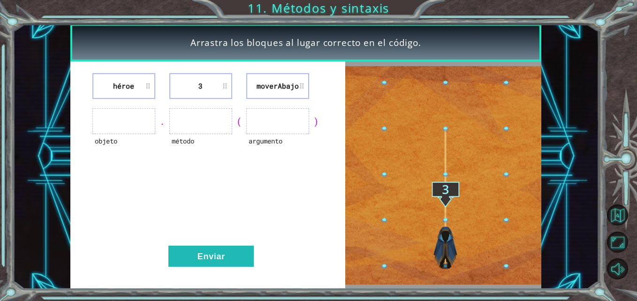
click at [202, 112] on ul at bounding box center [200, 121] width 63 height 26
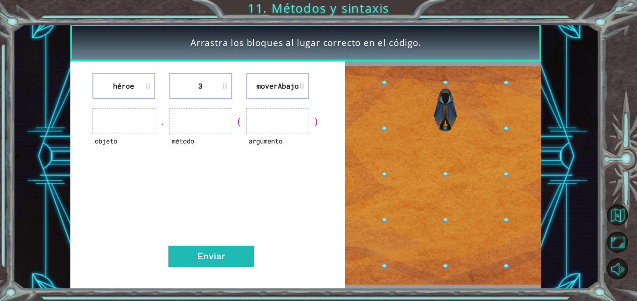
click at [202, 112] on ul at bounding box center [200, 121] width 63 height 26
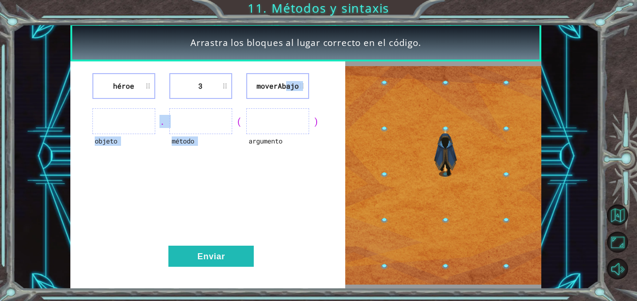
drag, startPoint x: 202, startPoint y: 112, endPoint x: 281, endPoint y: 95, distance: 81.0
click at [281, 95] on div "héroe 3 moverAbajo objeto . método ( argumento ) Enviar" at bounding box center [207, 174] width 275 height 227
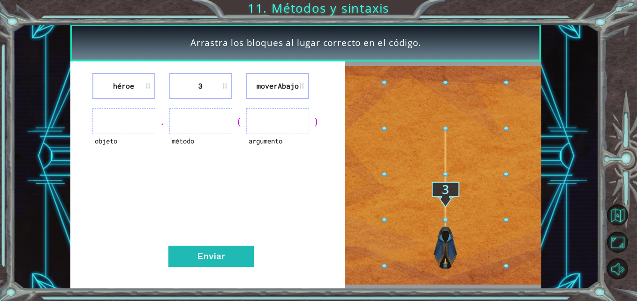
click at [280, 91] on li "moverAbajo" at bounding box center [277, 86] width 63 height 26
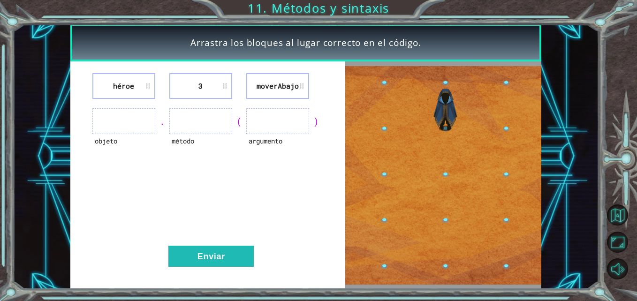
click at [280, 91] on li "moverAbajo" at bounding box center [277, 86] width 63 height 26
click at [270, 81] on li "moverAbajo" at bounding box center [277, 86] width 63 height 26
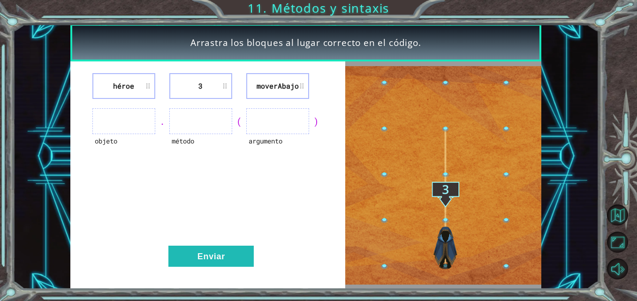
click at [270, 81] on li "moverAbajo" at bounding box center [277, 86] width 63 height 26
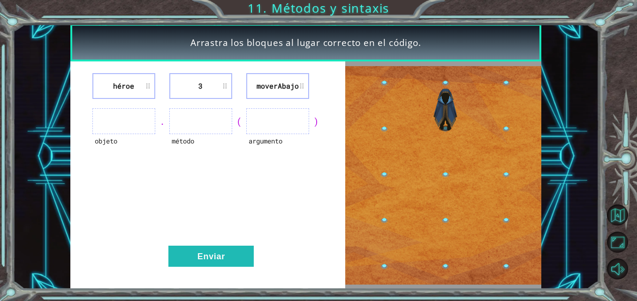
click at [270, 81] on li "moverAbajo" at bounding box center [277, 86] width 63 height 26
drag, startPoint x: 270, startPoint y: 81, endPoint x: 304, endPoint y: 88, distance: 34.9
click at [304, 88] on li "moverAbajo" at bounding box center [277, 86] width 63 height 26
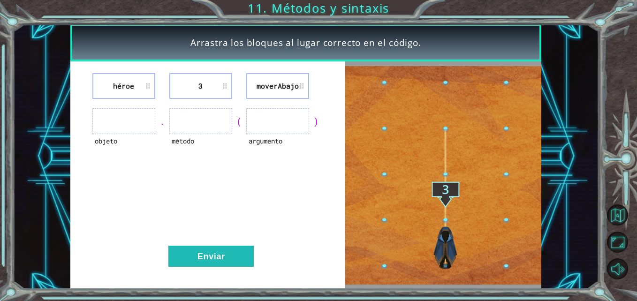
click at [304, 88] on li "moverAbajo" at bounding box center [277, 86] width 63 height 26
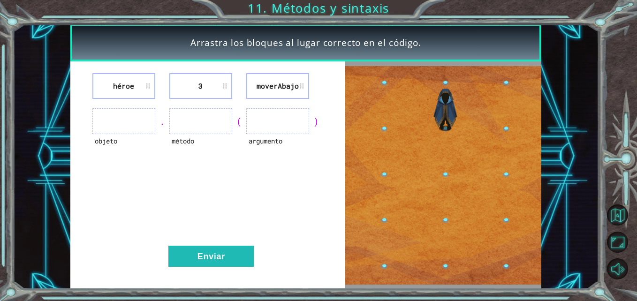
click at [304, 88] on li "moverAbajo" at bounding box center [277, 86] width 63 height 26
click at [303, 85] on li "moverAbajo" at bounding box center [277, 86] width 63 height 26
drag, startPoint x: 303, startPoint y: 85, endPoint x: 281, endPoint y: 83, distance: 22.6
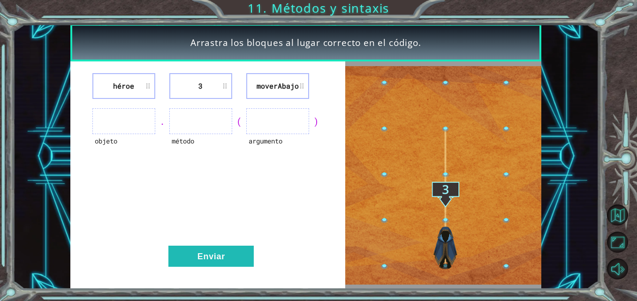
click at [281, 83] on li "moverAbajo" at bounding box center [277, 86] width 63 height 26
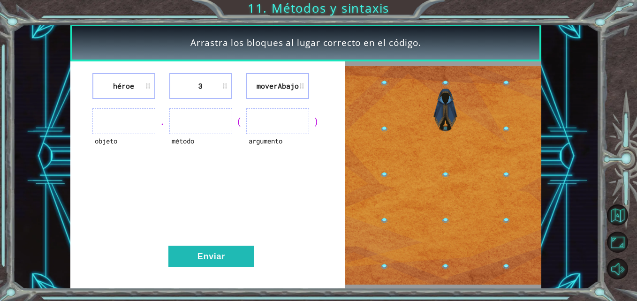
click at [281, 83] on li "moverAbajo" at bounding box center [277, 86] width 63 height 26
drag, startPoint x: 281, startPoint y: 83, endPoint x: 188, endPoint y: 124, distance: 101.8
click at [188, 124] on div "héroe 3 moverAbajo objeto . método ( argumento ) Enviar" at bounding box center [207, 174] width 275 height 227
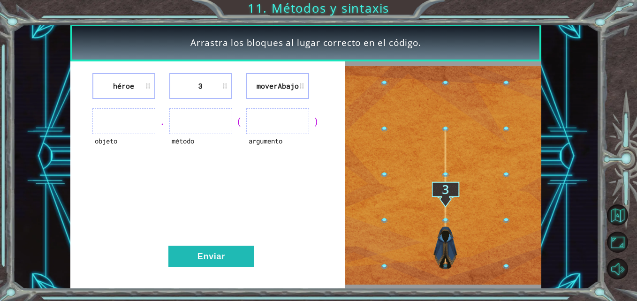
click at [186, 82] on li "3" at bounding box center [200, 86] width 63 height 26
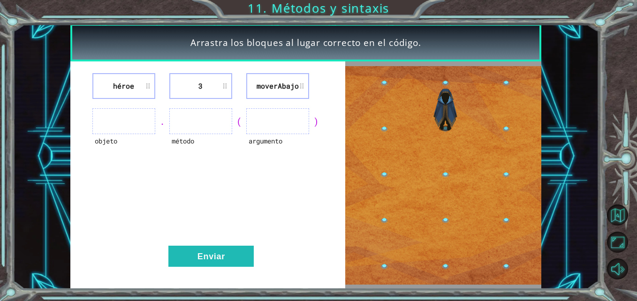
click at [186, 82] on li "3" at bounding box center [200, 86] width 63 height 26
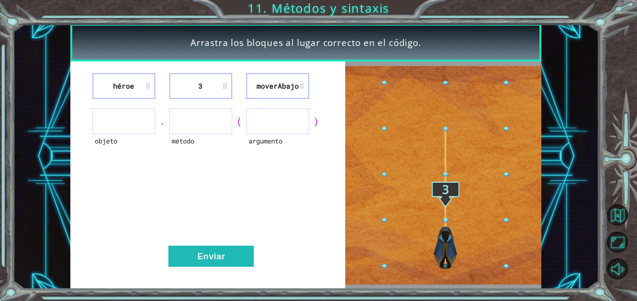
click at [186, 82] on li "3" at bounding box center [200, 86] width 63 height 26
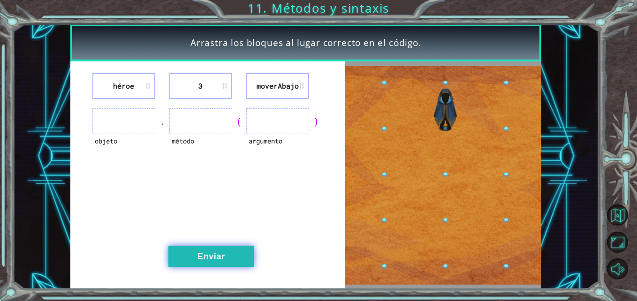
drag, startPoint x: 186, startPoint y: 82, endPoint x: 219, endPoint y: 249, distance: 170.7
click at [219, 249] on div "héroe 3 moverAbajo objeto . método ( argumento ) Enviar" at bounding box center [207, 174] width 275 height 227
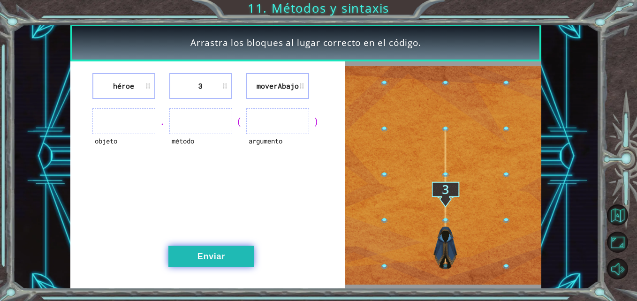
click at [219, 249] on button "Enviar" at bounding box center [210, 256] width 85 height 21
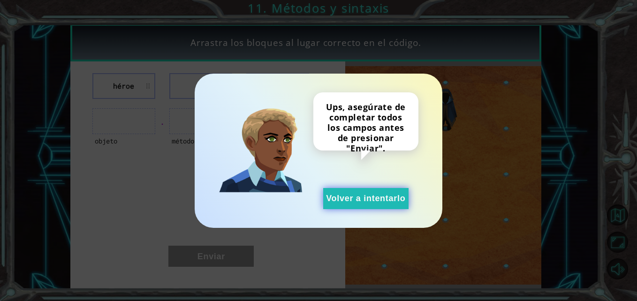
click at [362, 199] on button "Volver a intentarlo" at bounding box center [365, 198] width 85 height 21
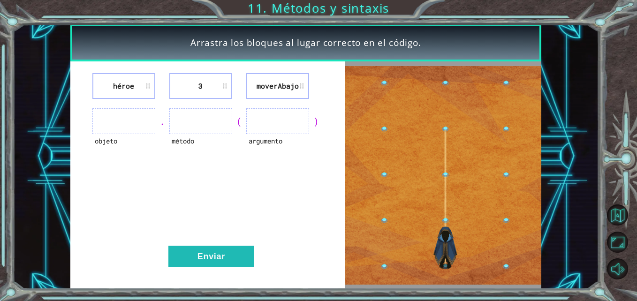
click at [129, 114] on ul at bounding box center [123, 121] width 63 height 26
click at [127, 124] on ul at bounding box center [123, 121] width 63 height 26
click at [201, 114] on ul at bounding box center [200, 121] width 63 height 26
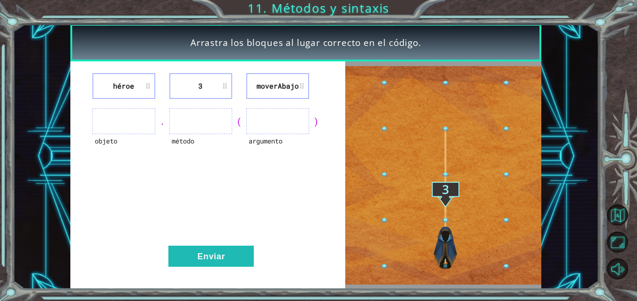
click at [201, 114] on ul at bounding box center [200, 121] width 63 height 26
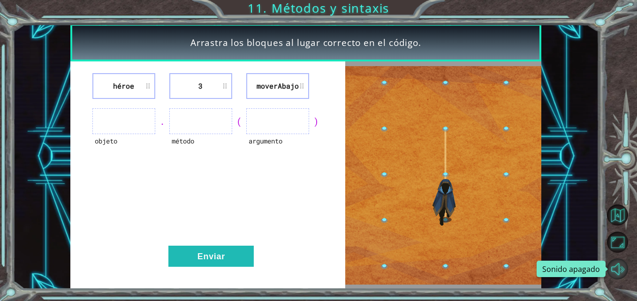
click at [618, 271] on button "Sonido apagado" at bounding box center [617, 268] width 21 height 21
click at [618, 271] on button "Sonido encendido" at bounding box center [617, 268] width 21 height 21
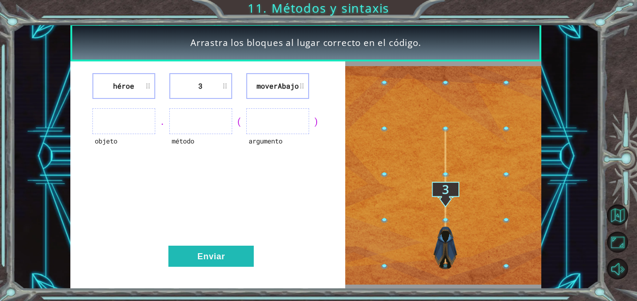
click at [505, 127] on img at bounding box center [443, 175] width 196 height 219
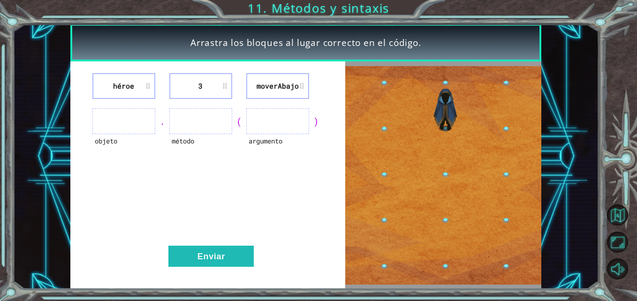
click at [505, 127] on img at bounding box center [443, 175] width 196 height 219
